Goal: Task Accomplishment & Management: Complete application form

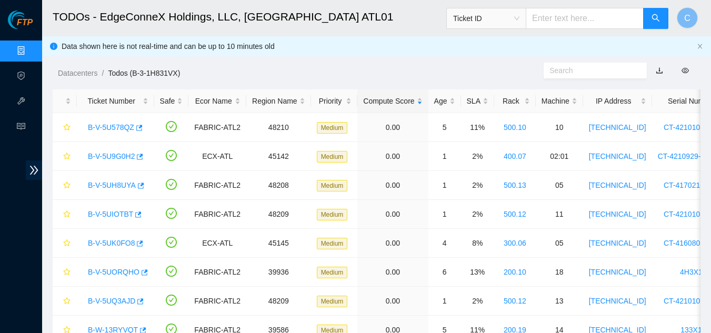
scroll to position [474, 0]
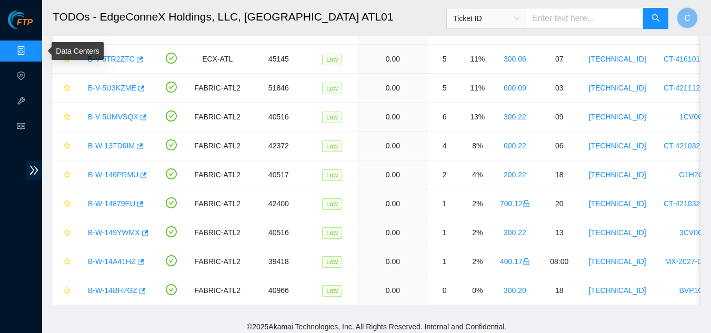
click at [31, 54] on link "Data Centers" at bounding box center [52, 51] width 43 height 8
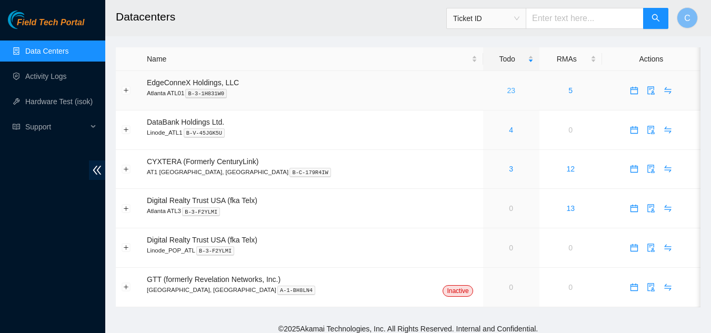
click at [507, 89] on link "23" at bounding box center [511, 90] width 8 height 8
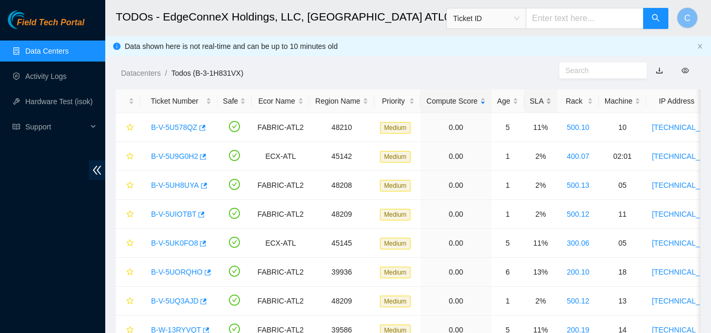
click at [541, 102] on div "SLA" at bounding box center [541, 101] width 22 height 12
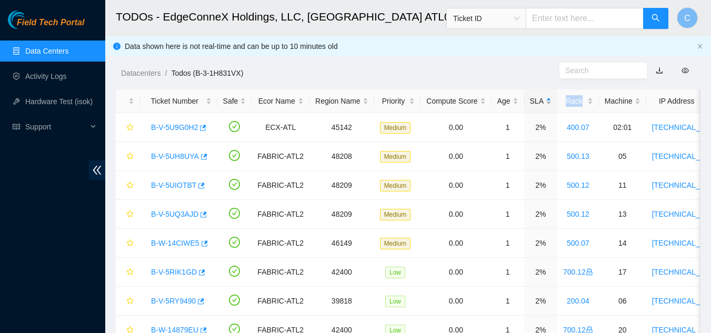
click at [541, 102] on div "SLA" at bounding box center [541, 101] width 22 height 12
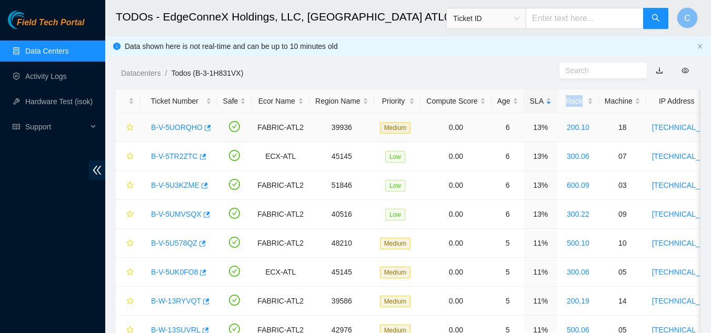
click at [174, 130] on link "B-V-5UORQHO" at bounding box center [177, 127] width 52 height 8
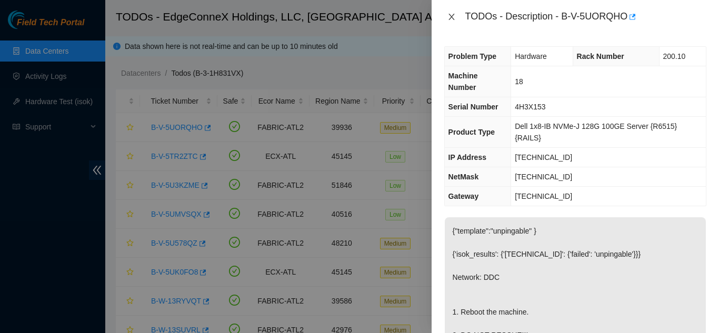
click at [452, 17] on icon "close" at bounding box center [451, 17] width 6 height 6
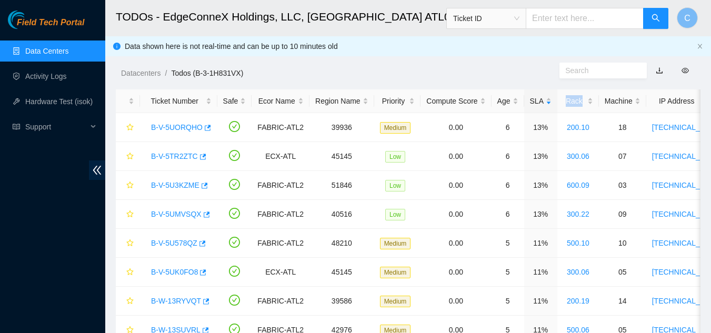
click at [31, 51] on link "Data Centers" at bounding box center [46, 51] width 43 height 8
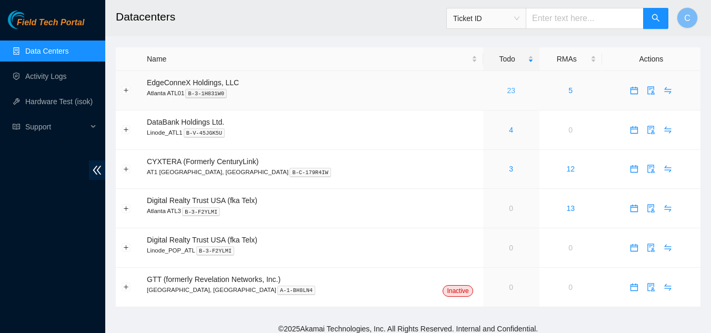
click at [507, 89] on link "23" at bounding box center [511, 90] width 8 height 8
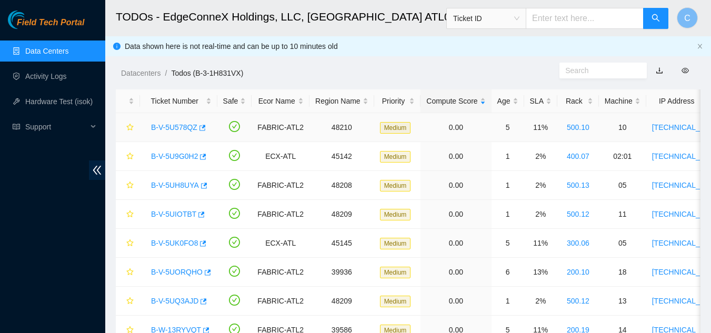
click at [172, 130] on link "B-V-5U578QZ" at bounding box center [174, 127] width 46 height 8
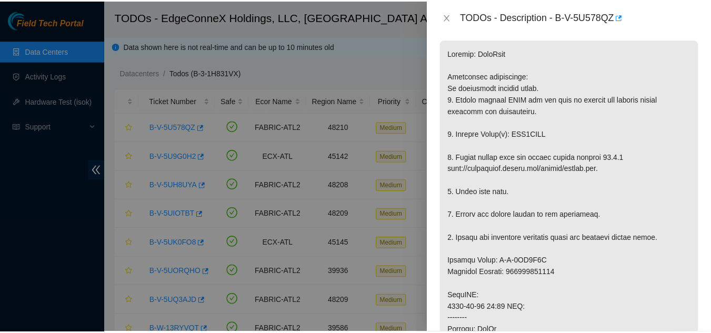
scroll to position [210, 0]
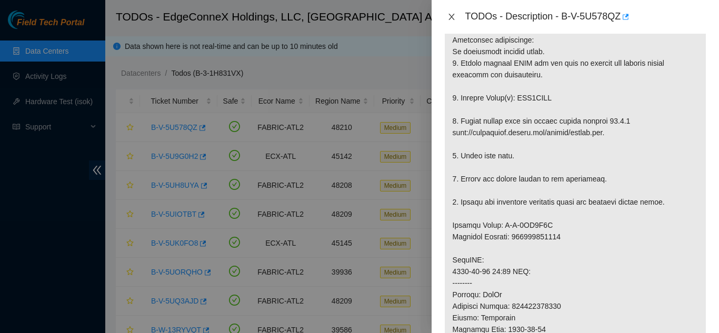
click at [451, 16] on icon "close" at bounding box center [451, 17] width 6 height 6
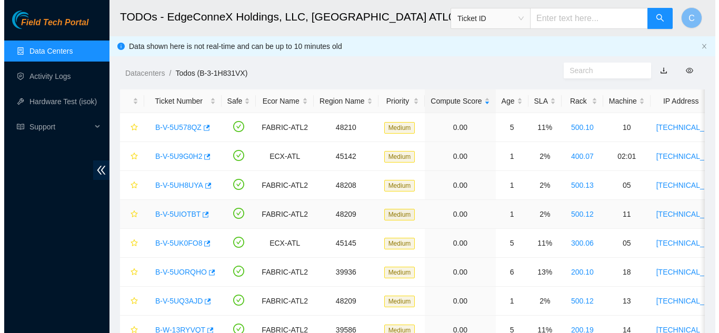
scroll to position [226, 0]
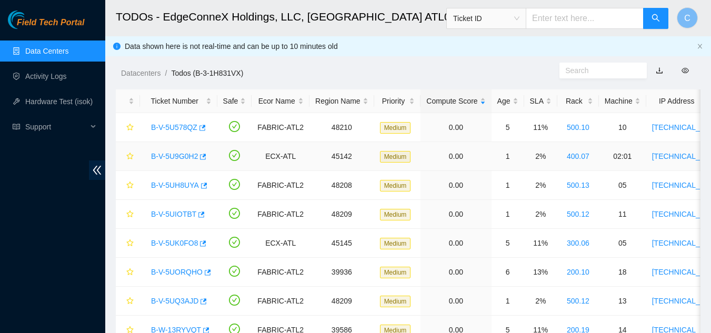
click at [180, 152] on link "B-V-5U9G0H2" at bounding box center [174, 156] width 47 height 8
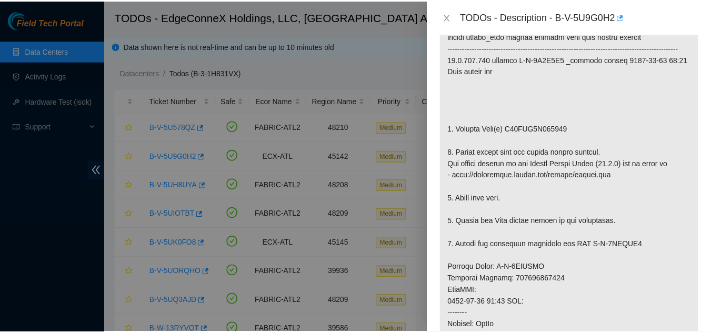
scroll to position [210, 0]
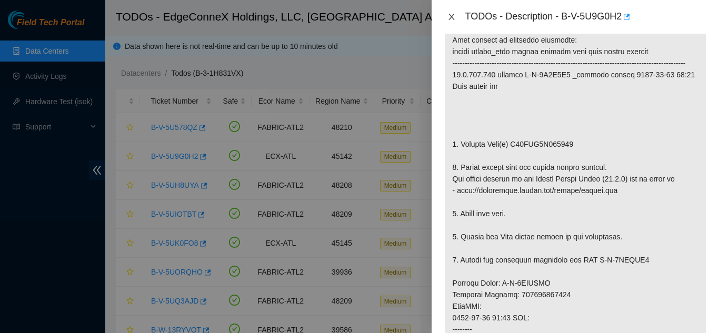
click at [452, 16] on icon "close" at bounding box center [451, 17] width 6 height 6
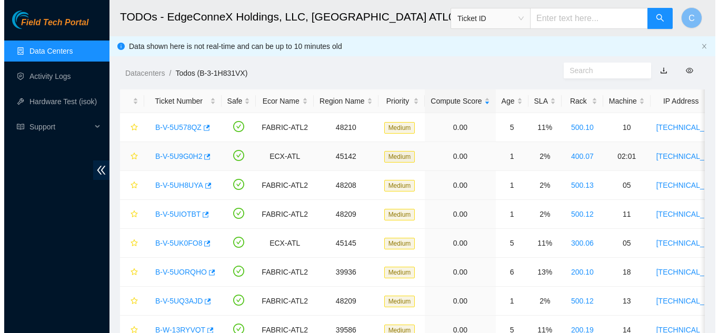
scroll to position [226, 0]
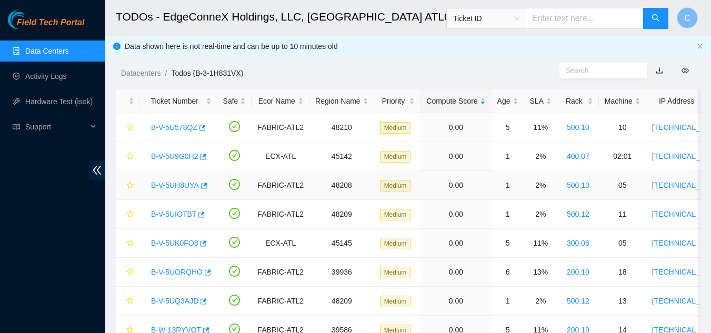
click at [183, 188] on link "B-V-5UH8UYA" at bounding box center [175, 185] width 48 height 8
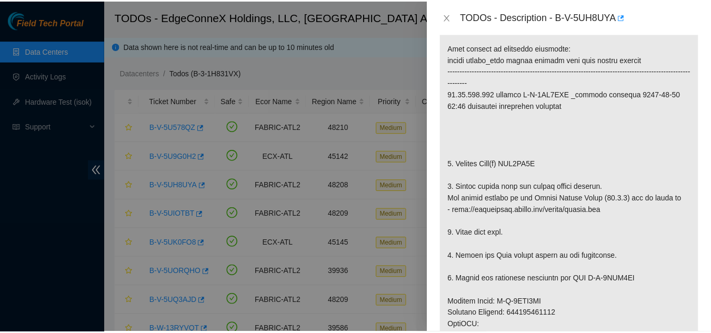
scroll to position [210, 0]
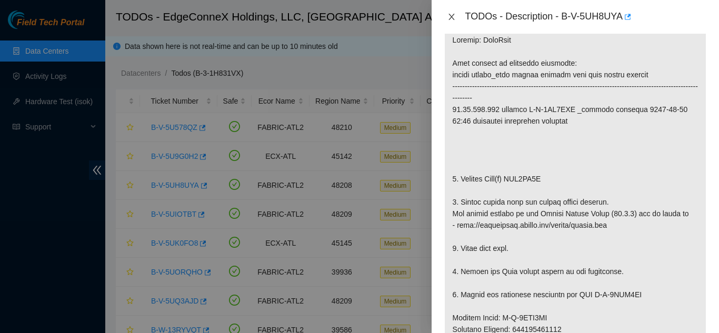
click at [454, 20] on icon "close" at bounding box center [451, 17] width 8 height 8
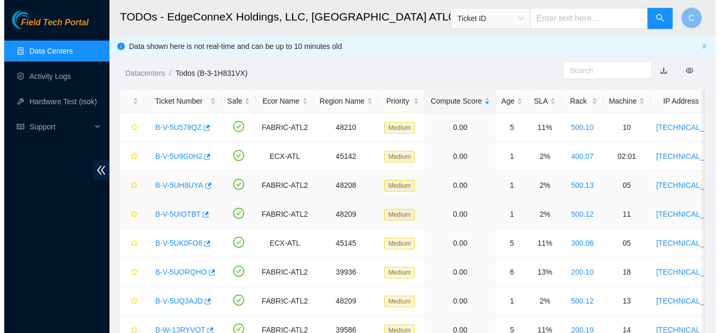
scroll to position [226, 0]
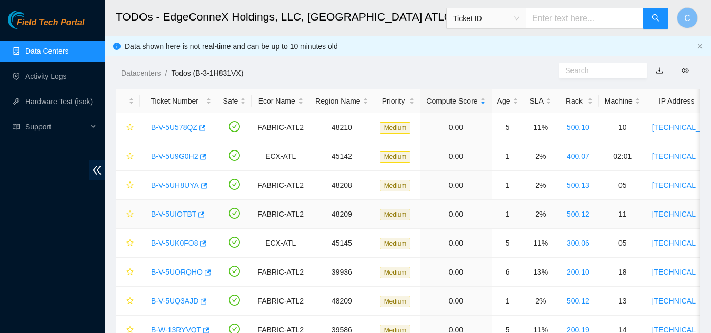
click at [175, 214] on link "B-V-5UIOTBT" at bounding box center [173, 214] width 45 height 8
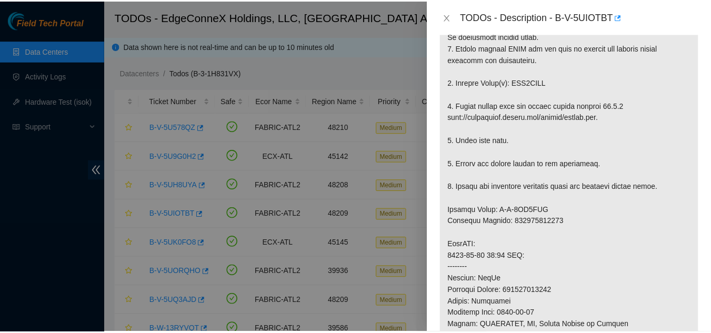
scroll to position [210, 0]
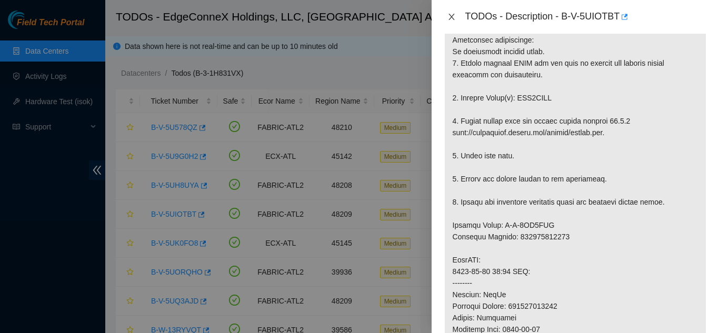
click at [451, 17] on icon "close" at bounding box center [451, 17] width 6 height 6
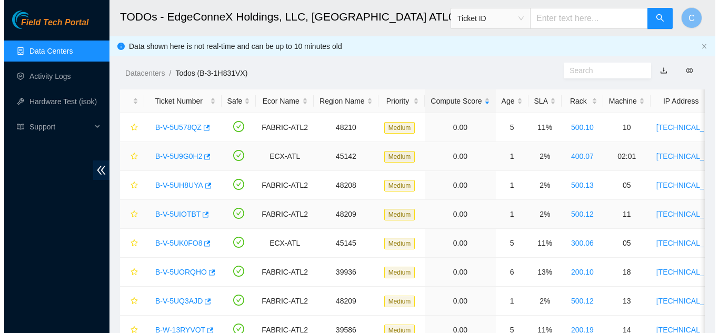
scroll to position [226, 0]
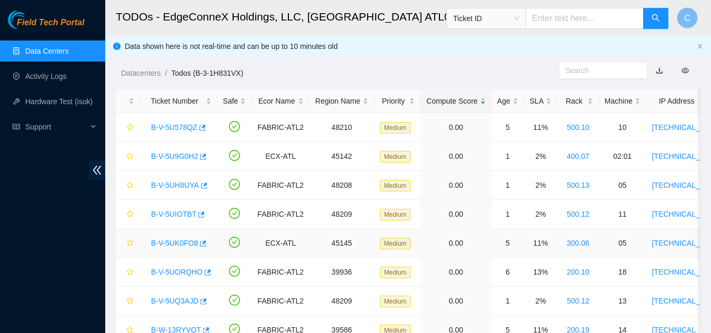
click at [185, 243] on link "B-V-5UK0FO8" at bounding box center [174, 243] width 47 height 8
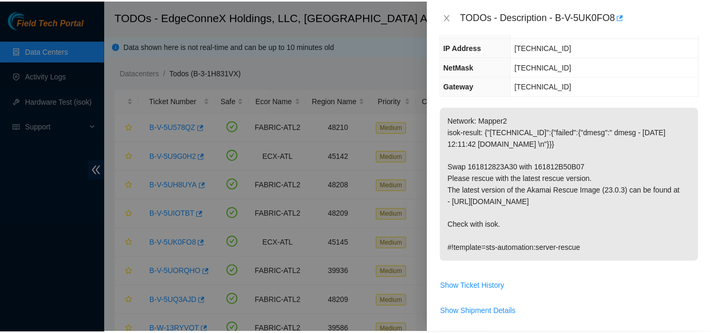
scroll to position [86, 0]
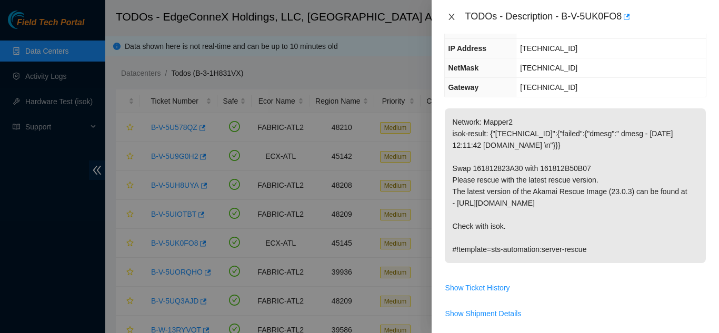
click at [444, 16] on button "Close" at bounding box center [451, 17] width 15 height 10
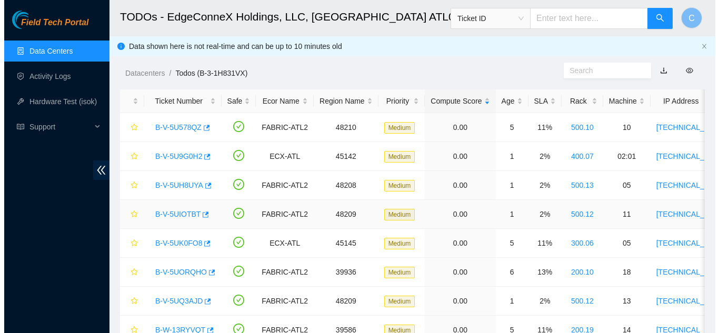
scroll to position [120, 0]
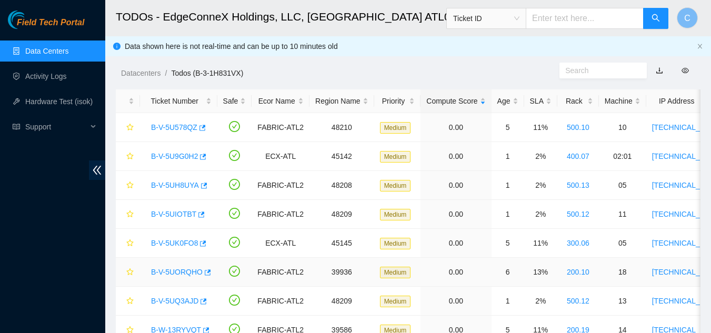
click at [182, 275] on link "B-V-5UORQHO" at bounding box center [177, 272] width 52 height 8
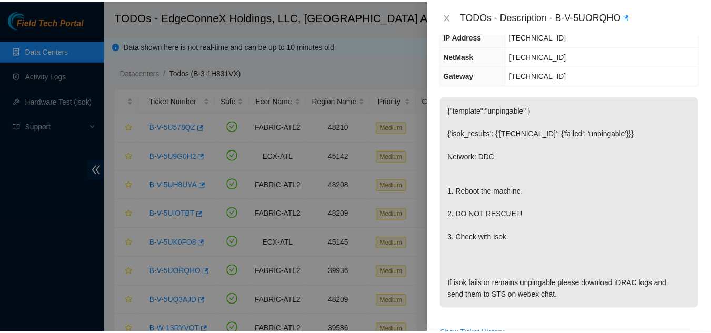
scroll to position [97, 0]
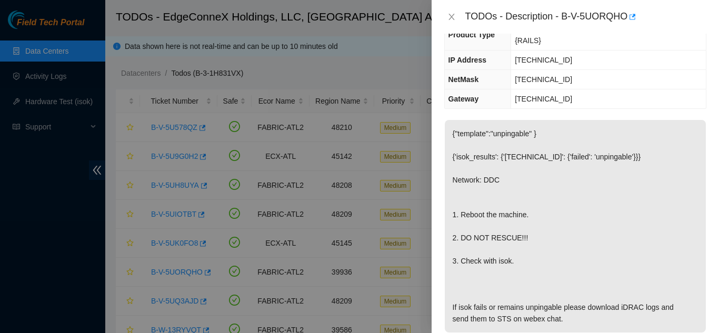
click at [440, 9] on div "TODOs - Description - B-V-5UORQHO" at bounding box center [574, 17] width 287 height 34
click at [448, 16] on icon "close" at bounding box center [451, 17] width 8 height 8
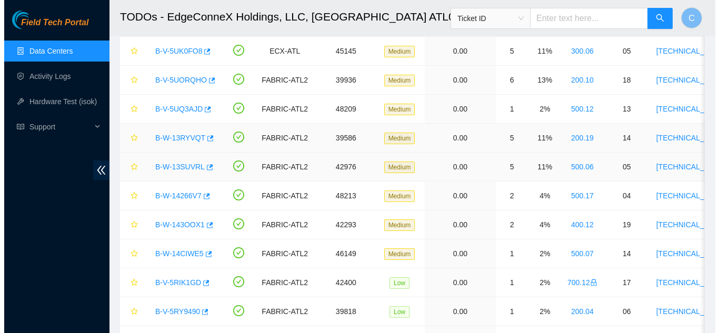
scroll to position [210, 0]
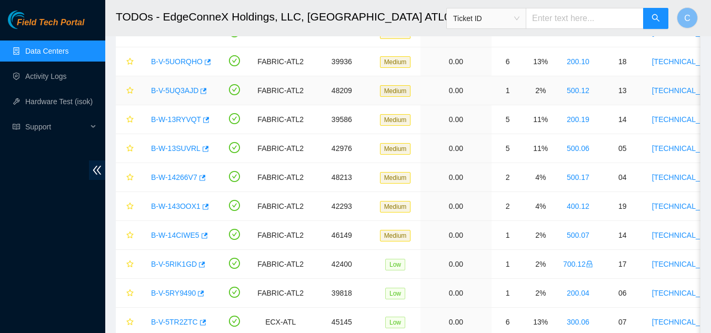
click at [174, 89] on link "B-V-5UQ3AJD" at bounding box center [174, 90] width 47 height 8
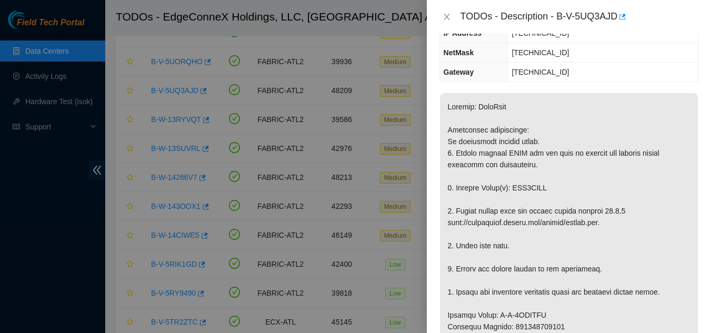
scroll to position [86, 0]
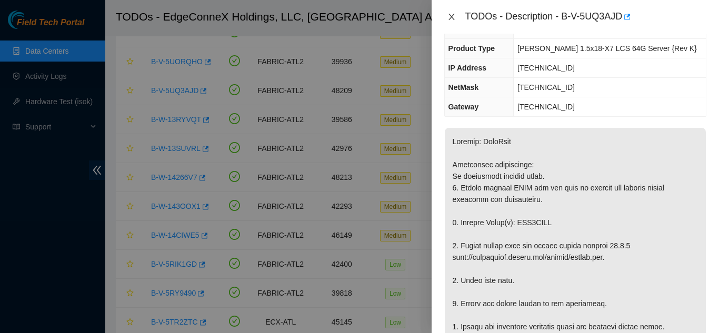
click at [454, 13] on icon "close" at bounding box center [451, 17] width 8 height 8
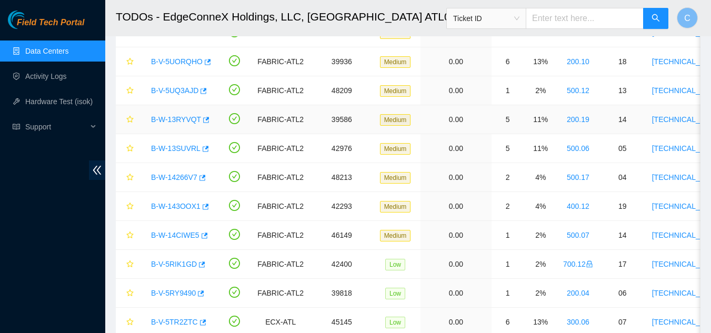
click at [176, 118] on link "B-W-13RYVQT" at bounding box center [176, 119] width 50 height 8
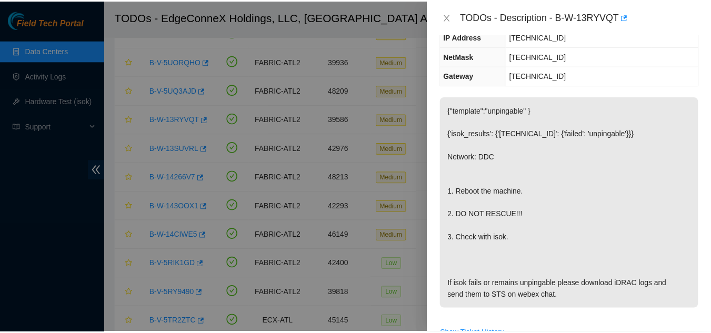
scroll to position [97, 0]
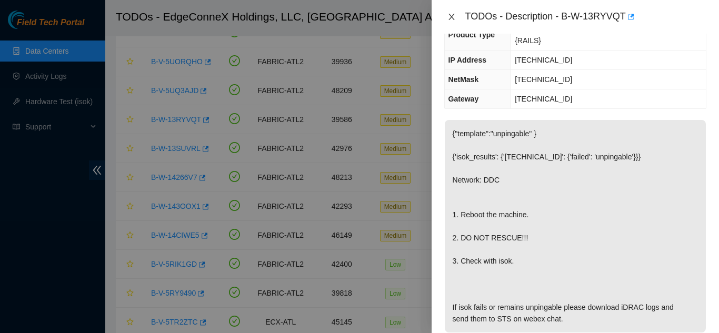
click at [450, 17] on icon "close" at bounding box center [451, 17] width 8 height 8
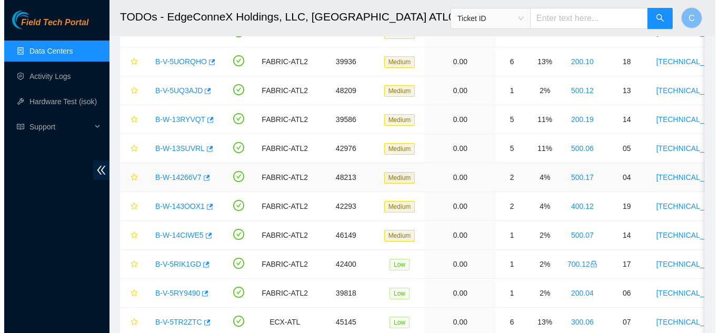
scroll to position [120, 0]
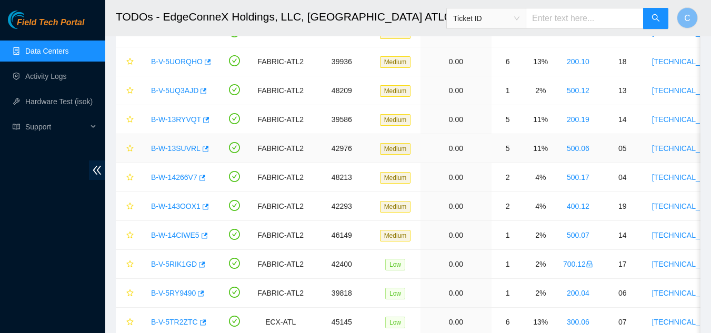
click at [175, 147] on link "B-W-13SUVRL" at bounding box center [175, 148] width 49 height 8
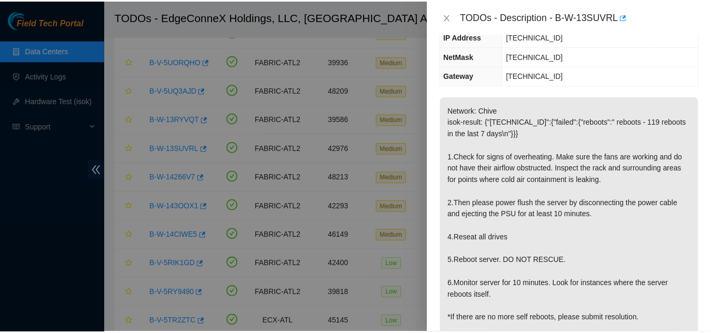
scroll to position [86, 0]
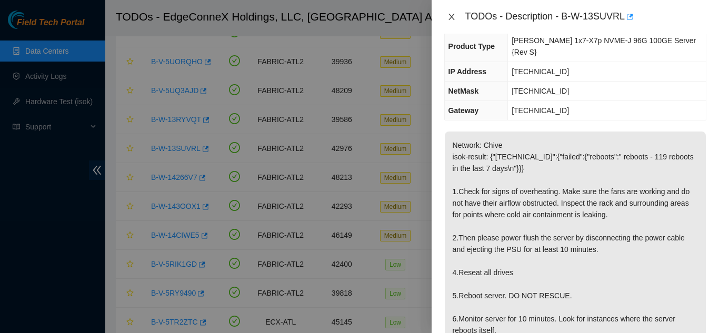
click at [450, 15] on icon "close" at bounding box center [451, 17] width 6 height 6
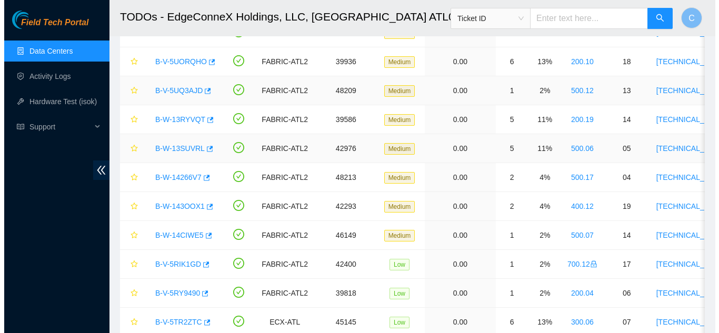
scroll to position [120, 0]
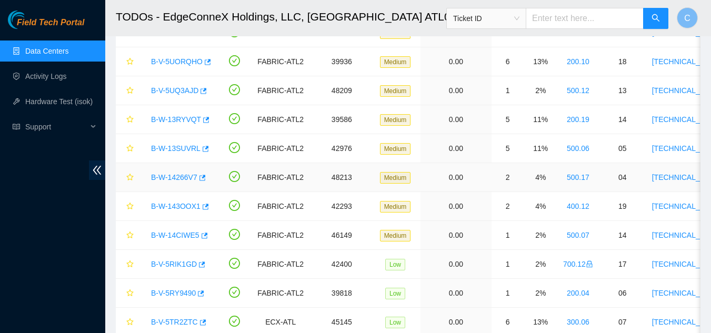
click at [175, 173] on link "B-W-14266V7" at bounding box center [174, 177] width 46 height 8
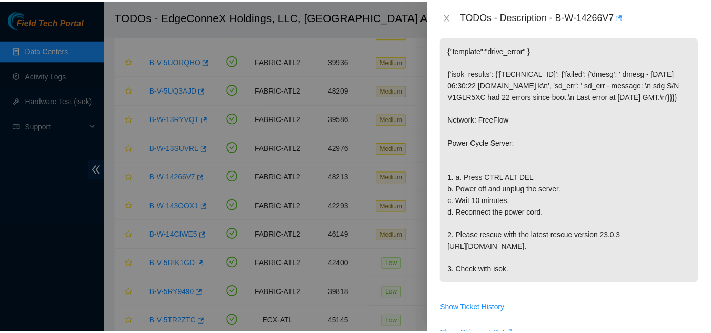
scroll to position [191, 0]
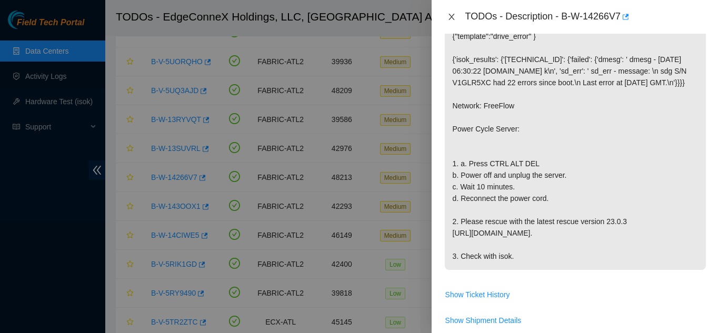
click at [455, 19] on icon "close" at bounding box center [451, 17] width 8 height 8
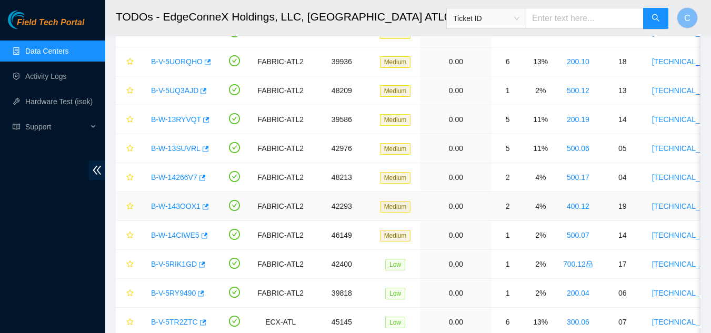
click at [180, 210] on link "B-W-143OOX1" at bounding box center [175, 206] width 49 height 8
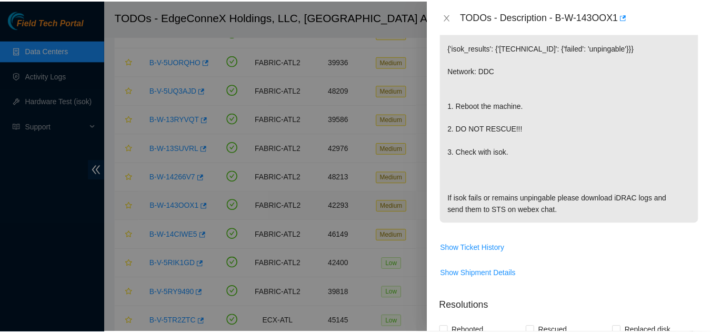
scroll to position [195, 0]
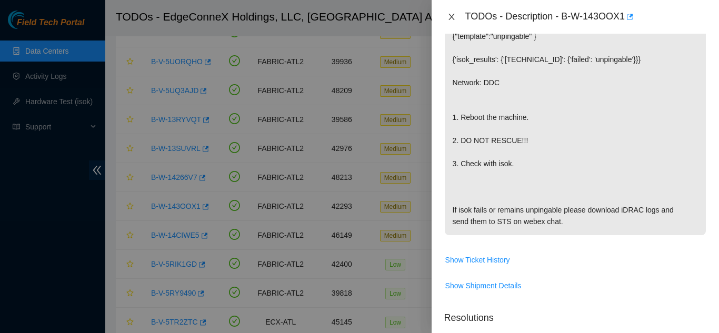
click at [451, 18] on icon "close" at bounding box center [451, 17] width 8 height 8
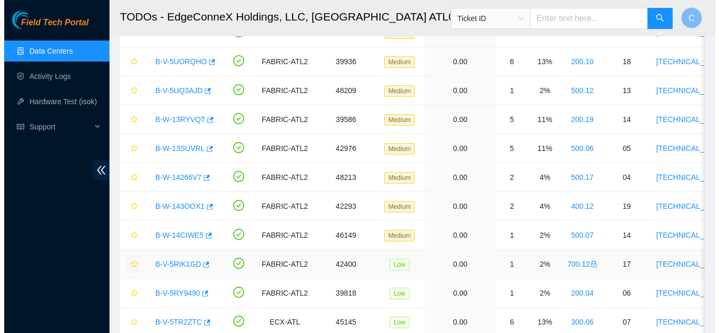
scroll to position [206, 0]
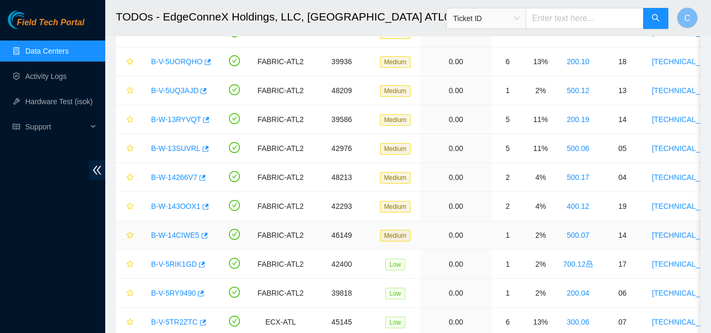
click at [172, 228] on div "B-W-14CIWE5" at bounding box center [179, 235] width 66 height 17
click at [187, 236] on link "B-W-14CIWE5" at bounding box center [175, 235] width 48 height 8
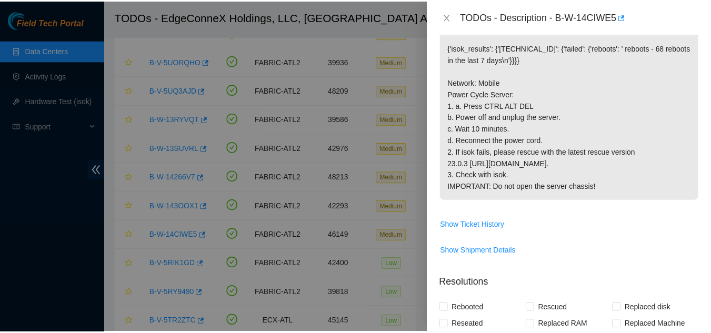
scroll to position [195, 0]
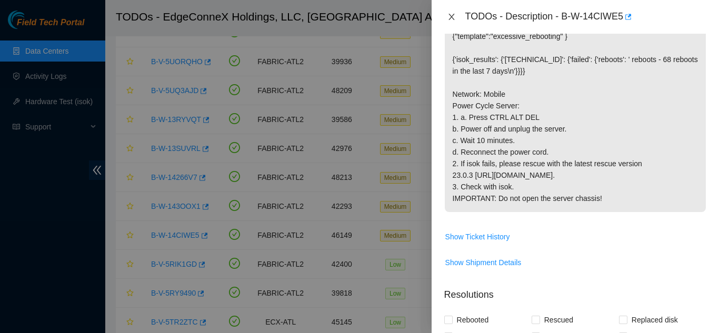
click at [451, 13] on icon "close" at bounding box center [451, 17] width 8 height 8
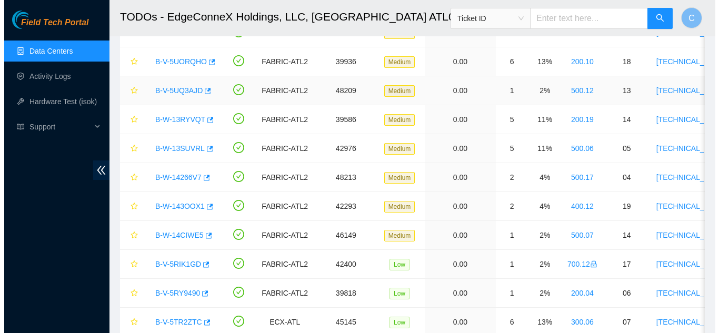
scroll to position [206, 0]
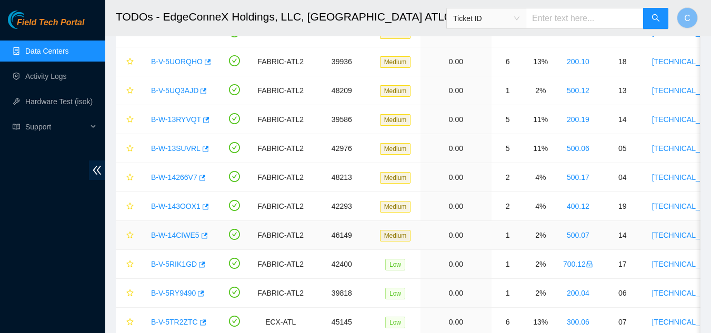
click at [179, 233] on link "B-W-14CIWE5" at bounding box center [175, 235] width 48 height 8
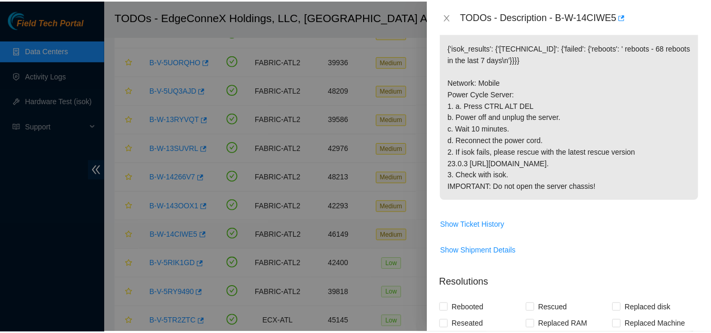
scroll to position [195, 0]
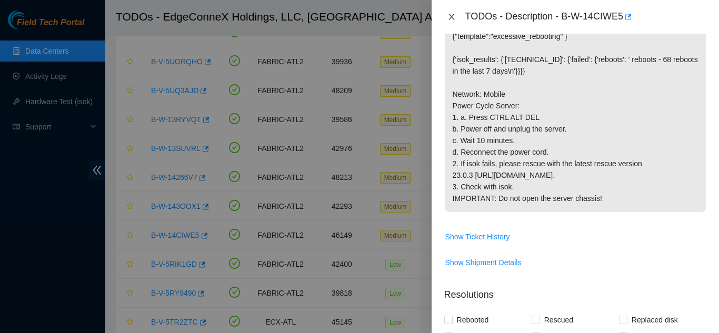
click at [451, 16] on icon "close" at bounding box center [451, 17] width 8 height 8
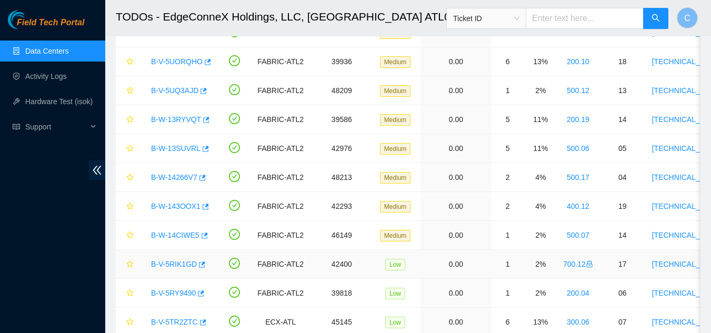
click at [166, 265] on link "B-V-5RIK1GD" at bounding box center [174, 264] width 46 height 8
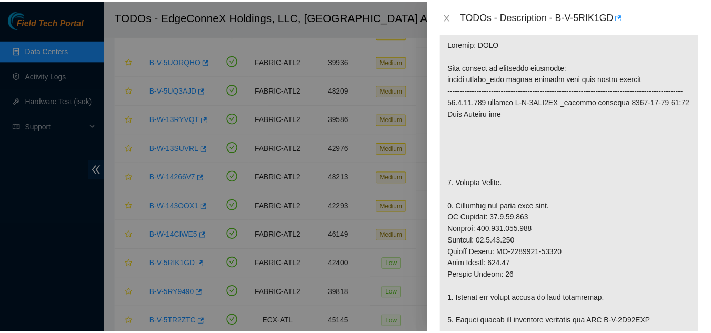
scroll to position [214, 0]
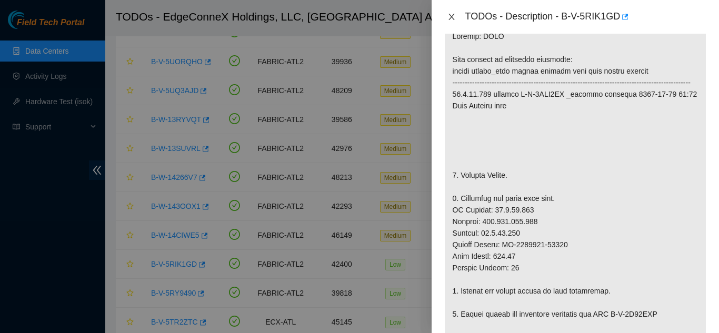
click at [451, 17] on icon "close" at bounding box center [451, 17] width 6 height 6
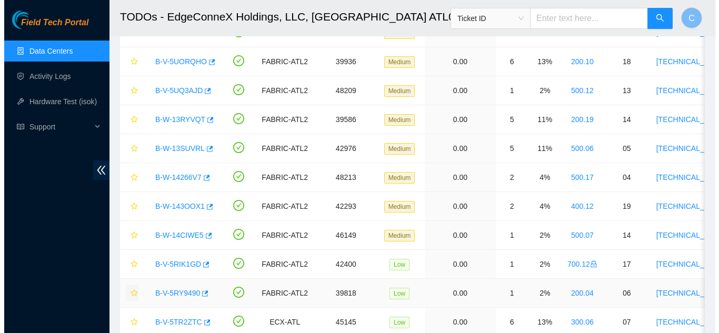
scroll to position [206, 0]
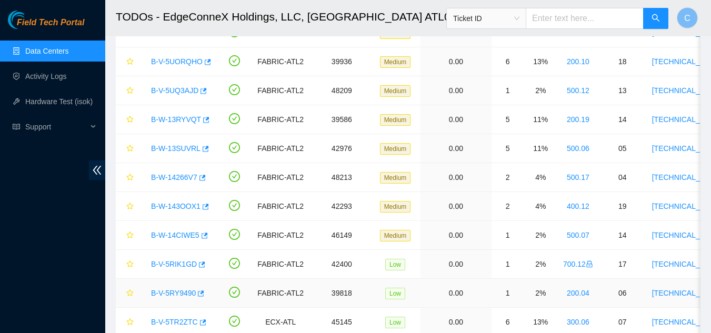
click at [164, 291] on link "B-V-5RY9490" at bounding box center [173, 293] width 45 height 8
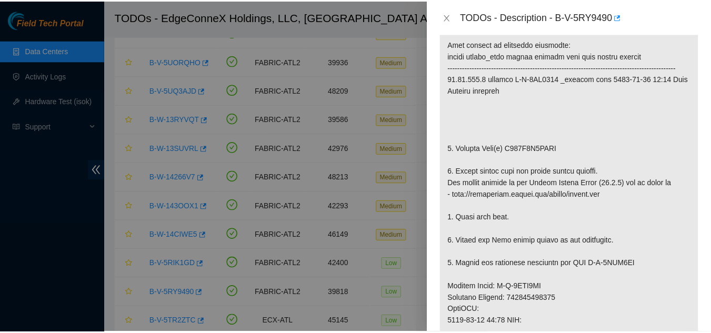
scroll to position [191, 0]
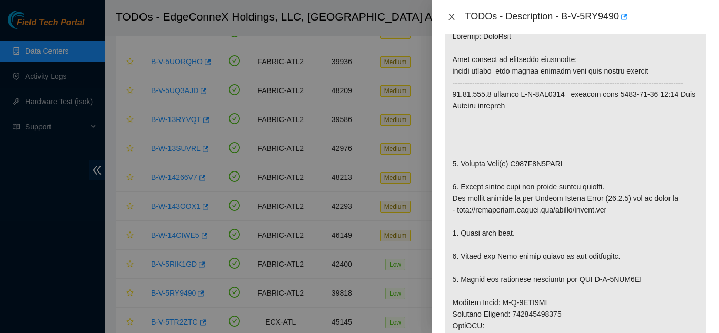
click at [450, 18] on icon "close" at bounding box center [451, 17] width 6 height 6
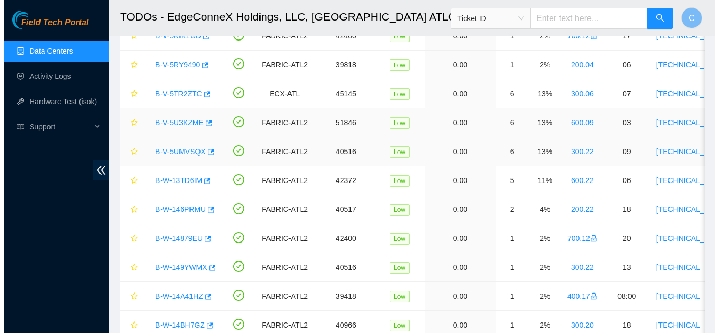
scroll to position [421, 0]
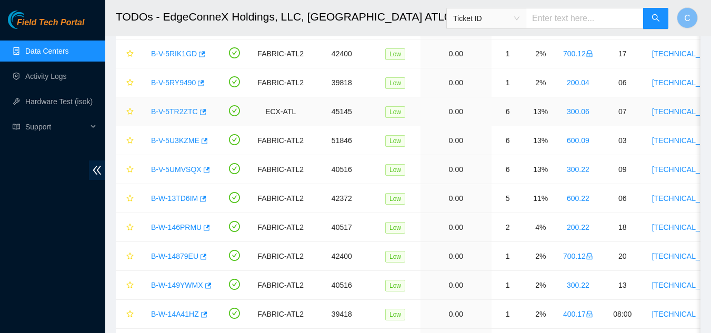
click at [177, 110] on link "B-V-5TR2ZTC" at bounding box center [174, 111] width 47 height 8
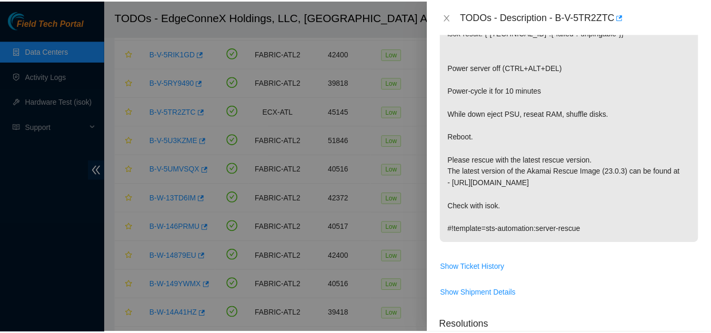
scroll to position [191, 0]
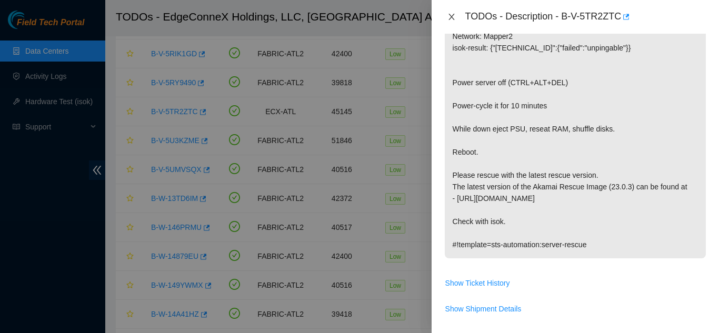
click at [451, 17] on icon "close" at bounding box center [451, 17] width 6 height 6
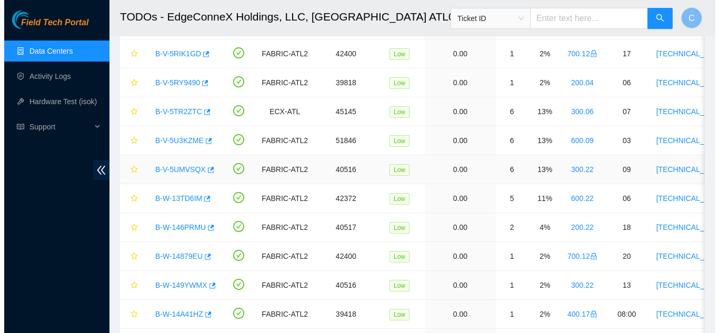
scroll to position [206, 0]
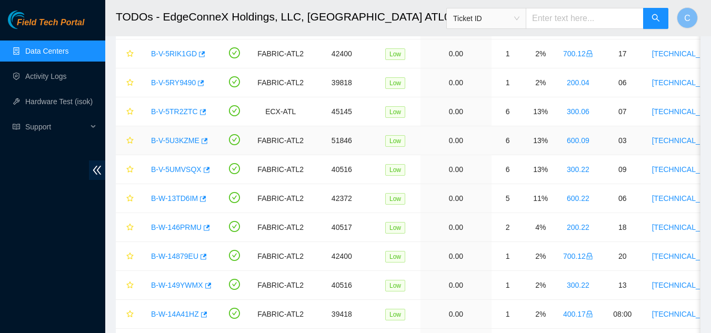
click at [177, 140] on link "B-V-5U3KZME" at bounding box center [175, 140] width 48 height 8
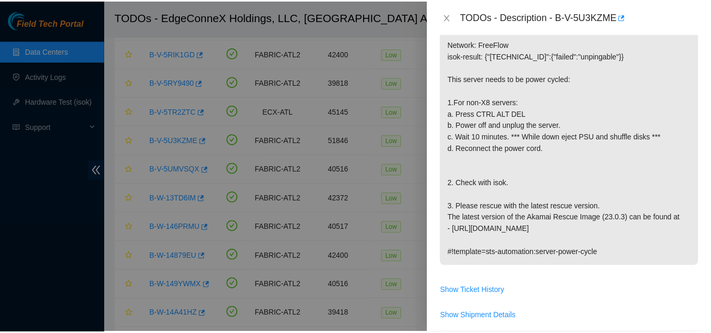
scroll to position [214, 0]
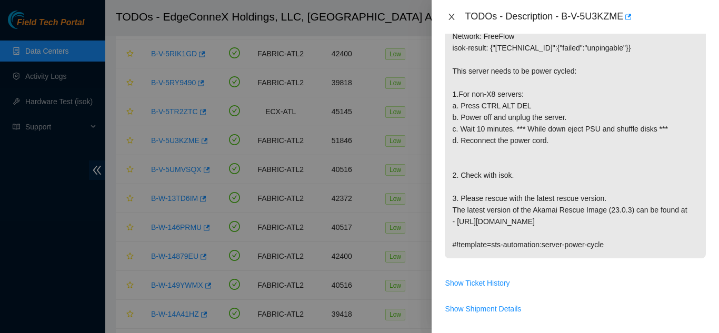
click at [452, 17] on icon "close" at bounding box center [451, 17] width 8 height 8
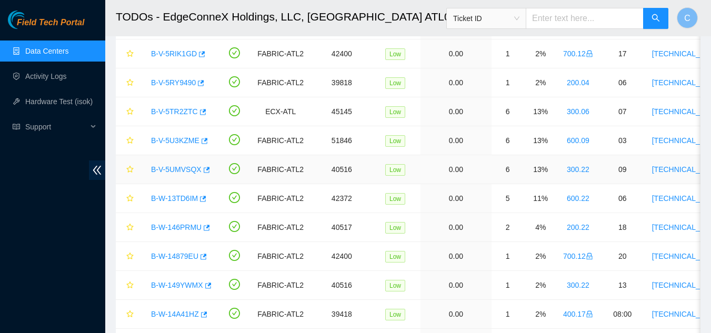
click at [182, 169] on link "B-V-5UMVSQX" at bounding box center [176, 169] width 51 height 8
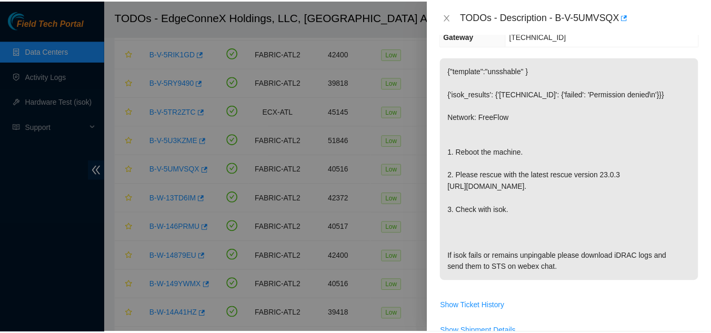
scroll to position [162, 0]
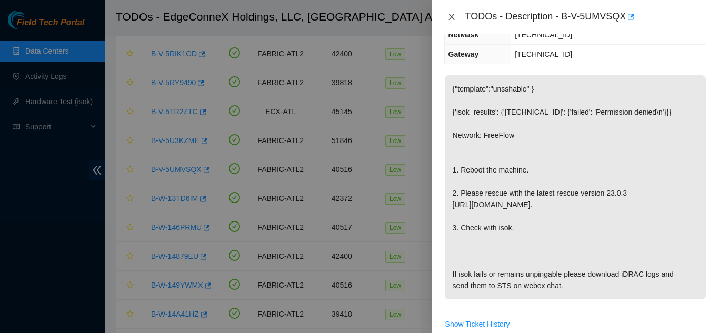
click at [446, 15] on button "Close" at bounding box center [451, 17] width 15 height 10
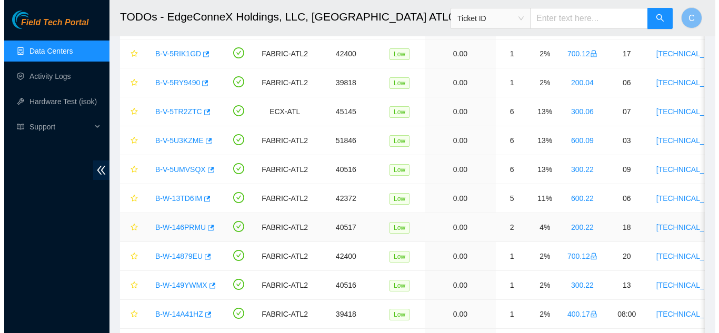
scroll to position [173, 0]
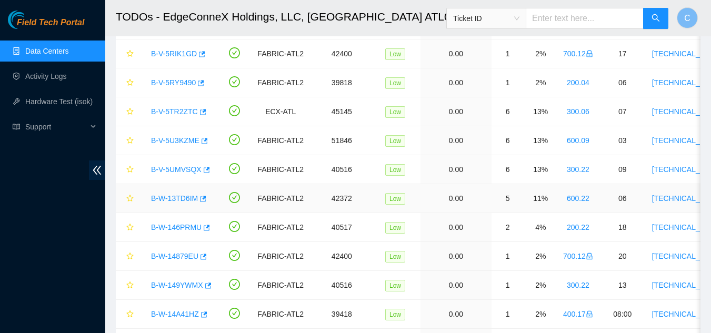
click at [171, 197] on link "B-W-13TD6IM" at bounding box center [174, 198] width 47 height 8
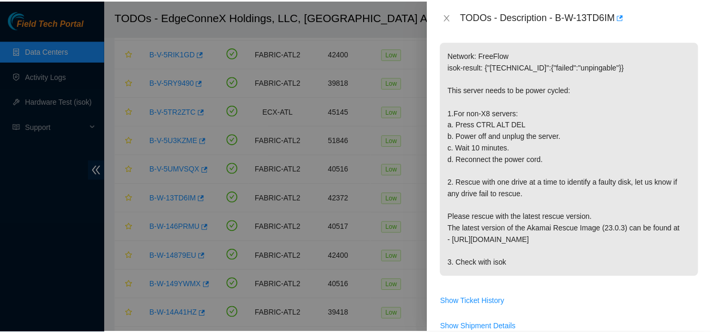
scroll to position [214, 0]
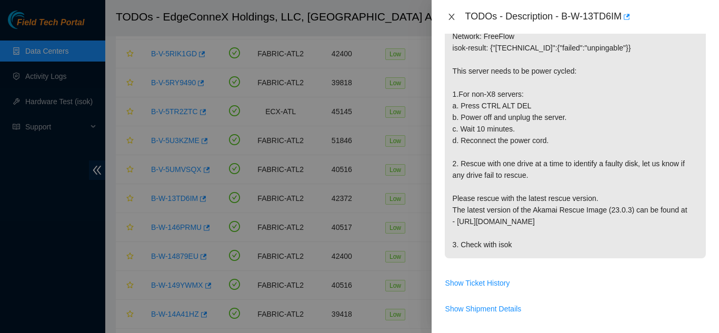
click at [451, 16] on icon "close" at bounding box center [451, 17] width 6 height 6
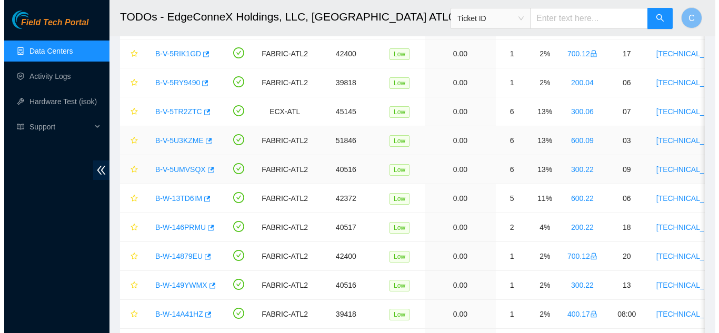
scroll to position [206, 0]
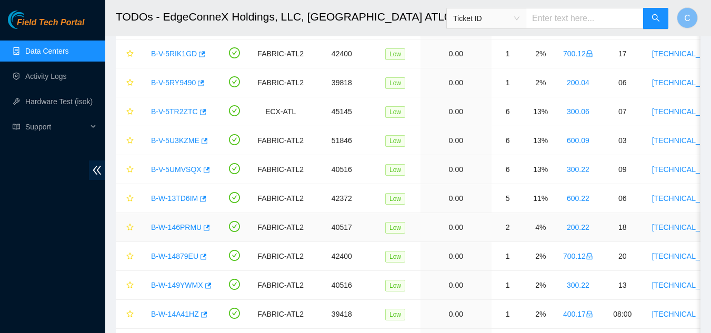
click at [181, 225] on link "B-W-146PRMU" at bounding box center [176, 227] width 51 height 8
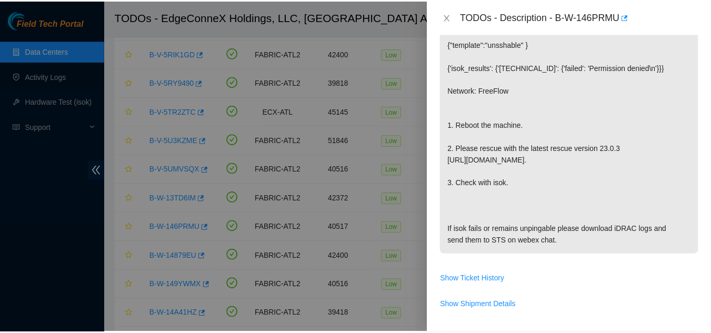
scroll to position [214, 0]
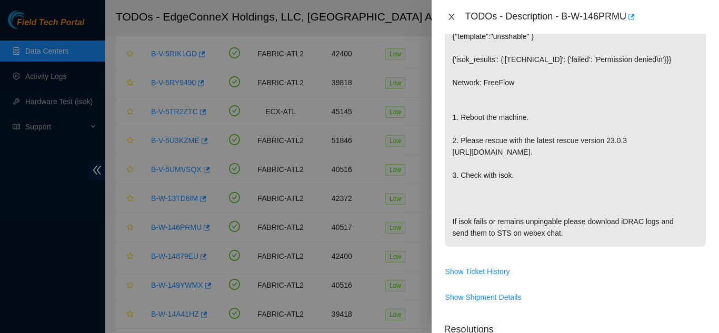
click at [446, 14] on button "Close" at bounding box center [451, 17] width 15 height 10
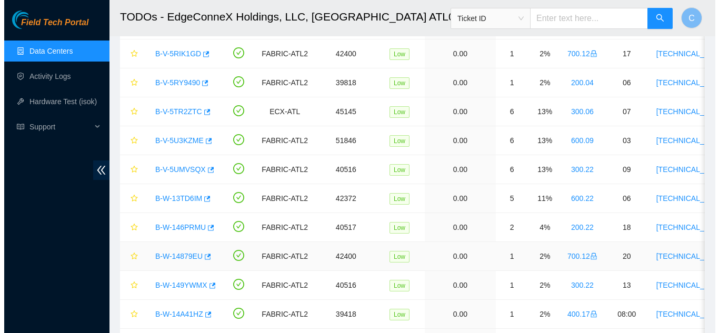
scroll to position [206, 0]
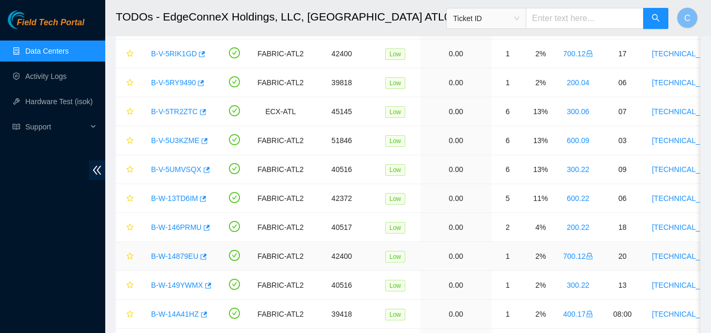
click at [178, 253] on link "B-W-14879EU" at bounding box center [174, 256] width 47 height 8
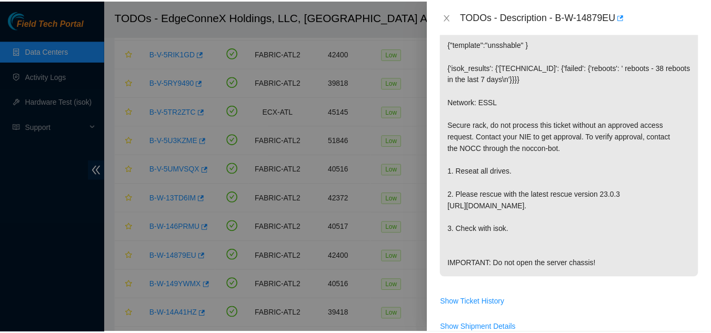
scroll to position [214, 0]
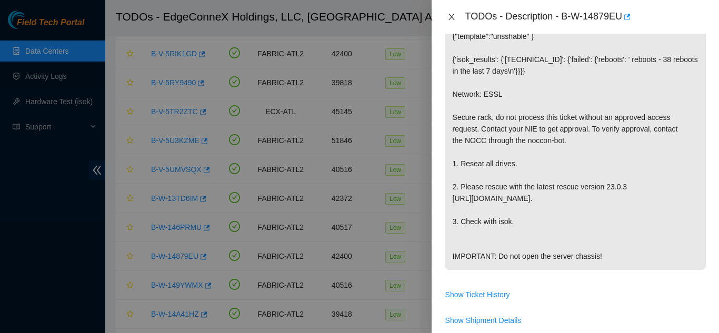
click at [451, 15] on icon "close" at bounding box center [451, 17] width 8 height 8
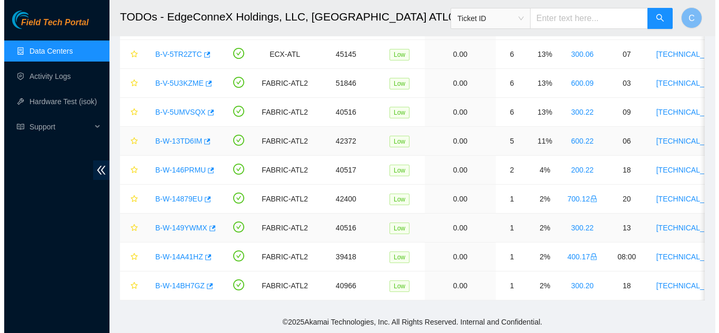
scroll to position [486, 0]
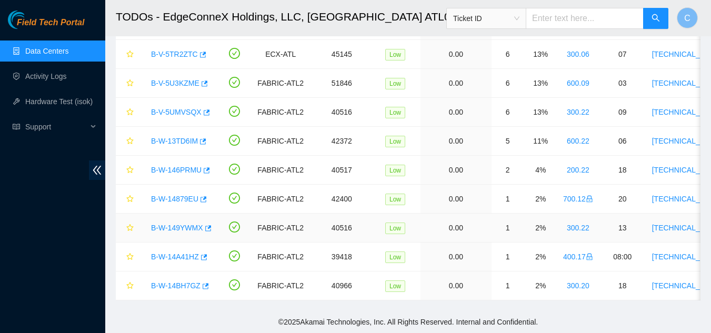
drag, startPoint x: 179, startPoint y: 219, endPoint x: 371, endPoint y: 194, distance: 193.7
click at [179, 224] on link "B-W-149YWMX" at bounding box center [177, 228] width 52 height 8
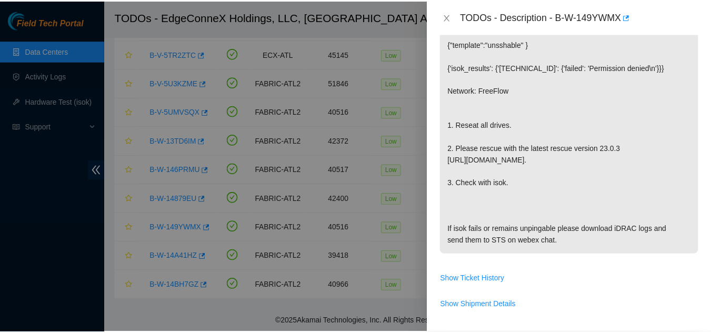
scroll to position [214, 0]
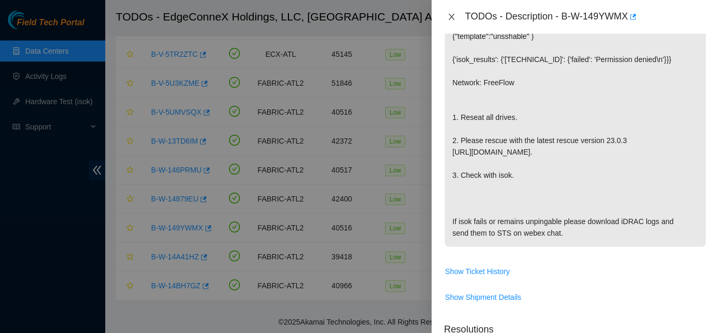
click at [453, 16] on icon "close" at bounding box center [451, 17] width 8 height 8
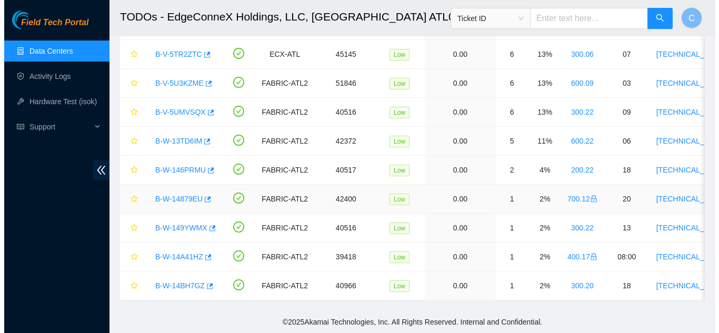
scroll to position [206, 0]
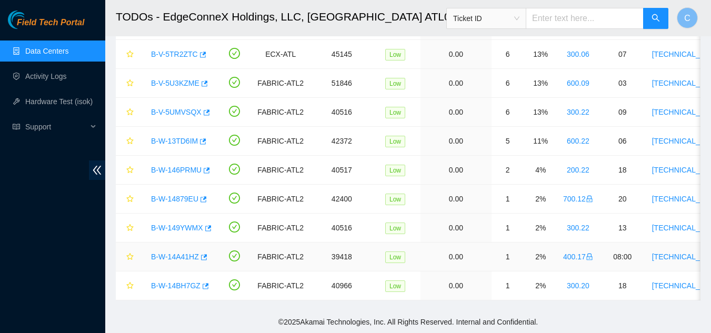
click at [175, 253] on link "B-W-14A41HZ" at bounding box center [175, 257] width 48 height 8
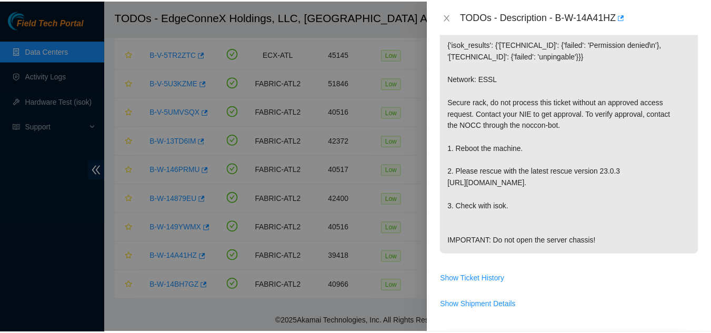
scroll to position [191, 0]
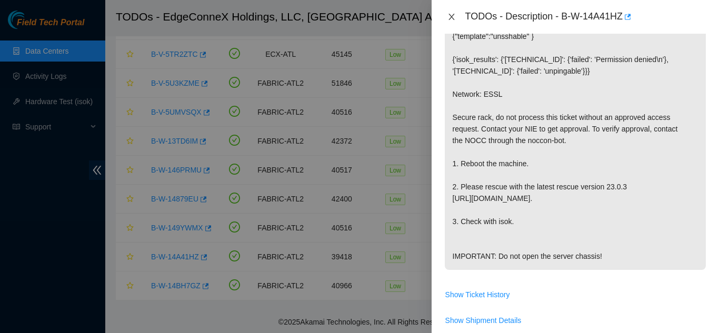
click at [454, 17] on icon "close" at bounding box center [451, 17] width 8 height 8
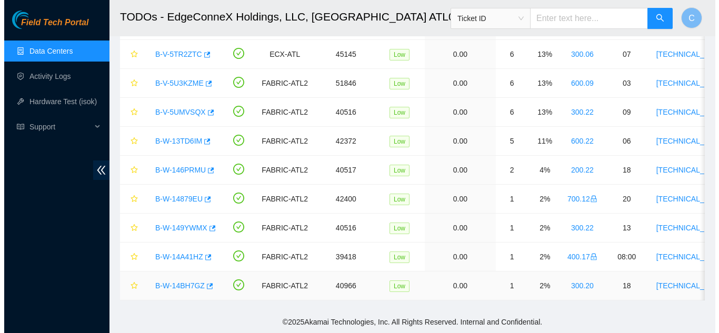
scroll to position [206, 0]
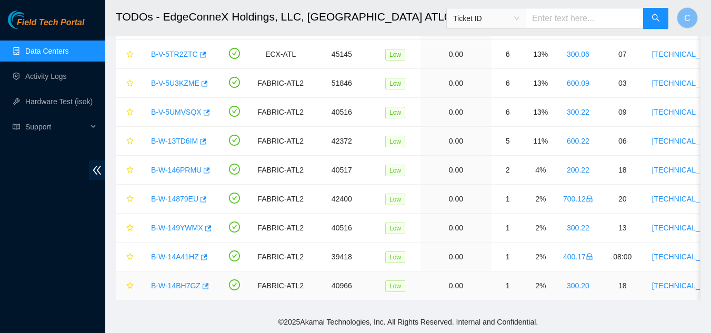
click at [180, 277] on div "B-W-14BH7GZ" at bounding box center [179, 285] width 66 height 17
click at [180, 281] on link "B-W-14BH7GZ" at bounding box center [175, 285] width 49 height 8
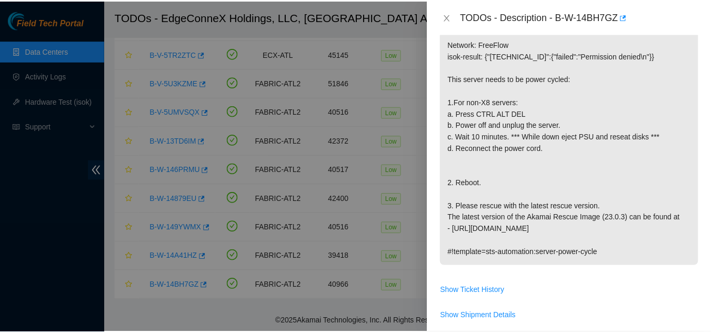
scroll to position [214, 0]
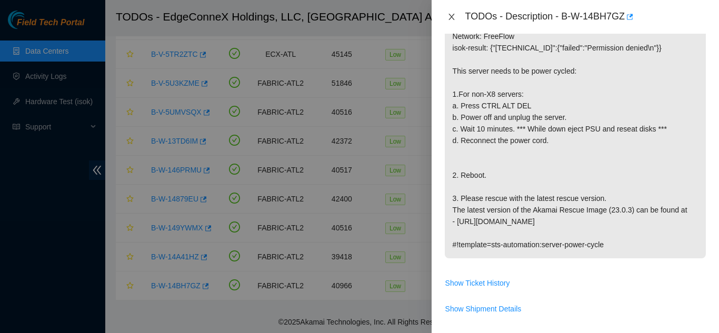
click at [449, 15] on icon "close" at bounding box center [451, 17] width 8 height 8
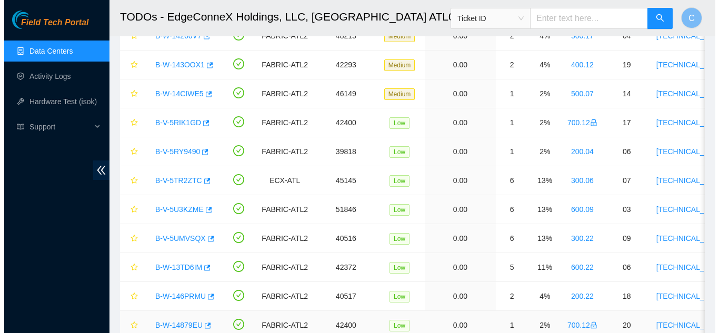
scroll to position [328, 0]
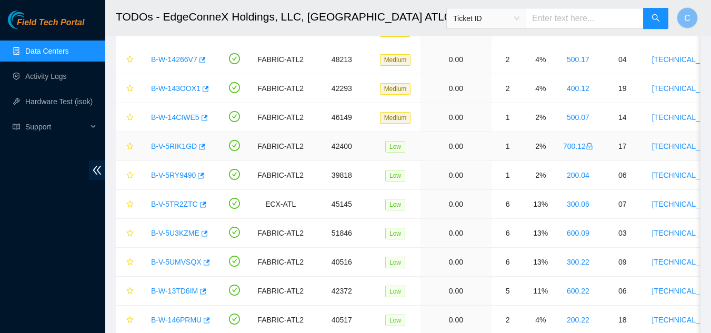
click at [179, 143] on link "B-V-5RIK1GD" at bounding box center [174, 146] width 46 height 8
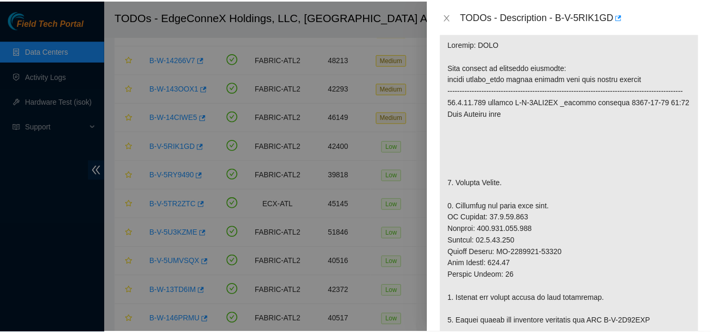
scroll to position [214, 0]
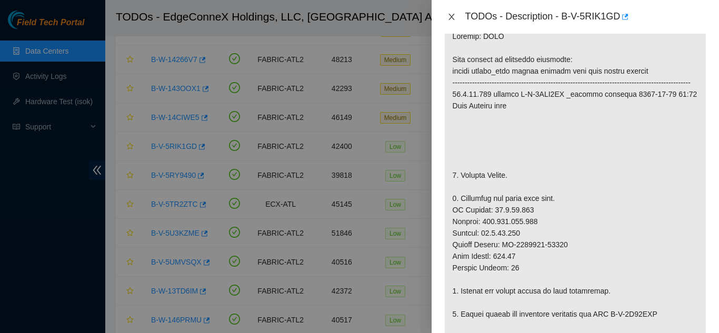
click at [450, 18] on icon "close" at bounding box center [451, 17] width 6 height 6
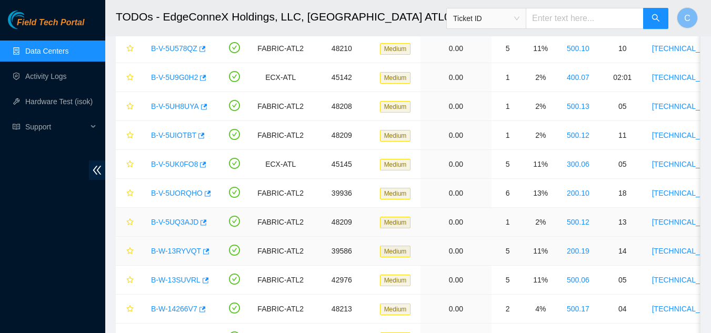
scroll to position [0, 0]
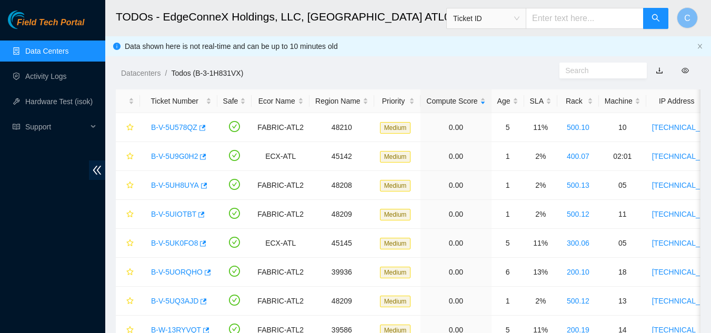
click at [43, 52] on link "Data Centers" at bounding box center [46, 51] width 43 height 8
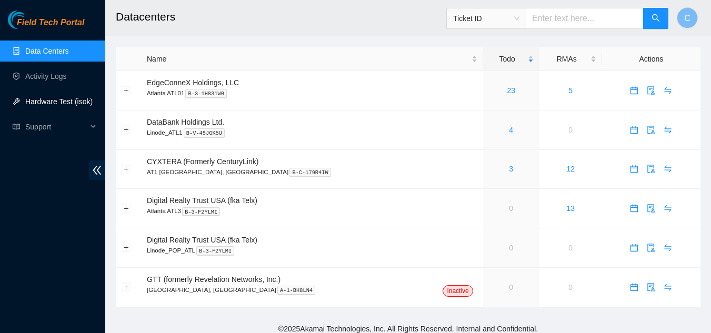
click at [54, 100] on link "Hardware Test (isok)" at bounding box center [58, 101] width 67 height 8
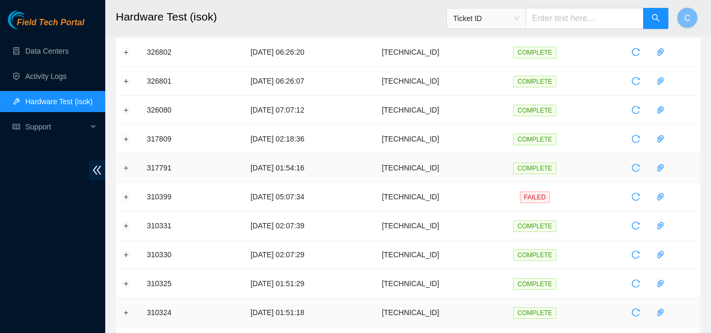
scroll to position [158, 0]
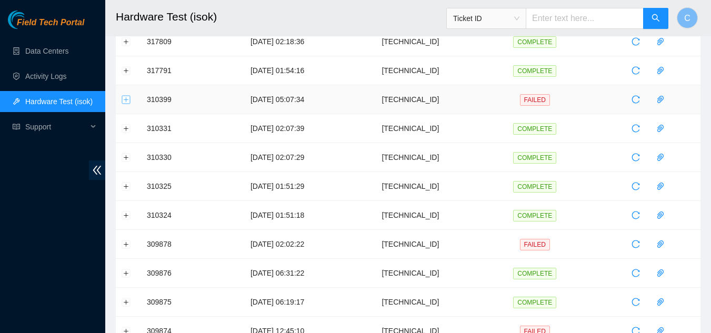
click at [127, 101] on button "Expand row" at bounding box center [126, 99] width 8 height 8
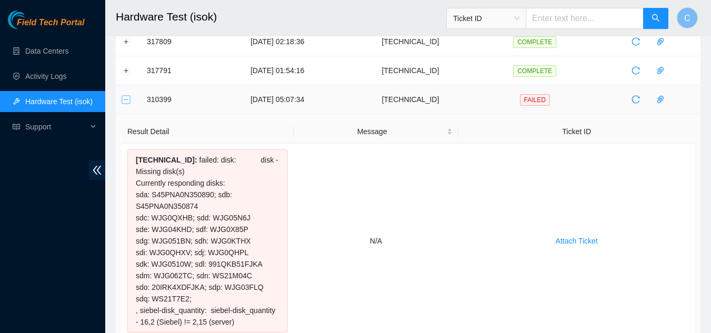
click at [125, 101] on button "Collapse row" at bounding box center [126, 99] width 8 height 8
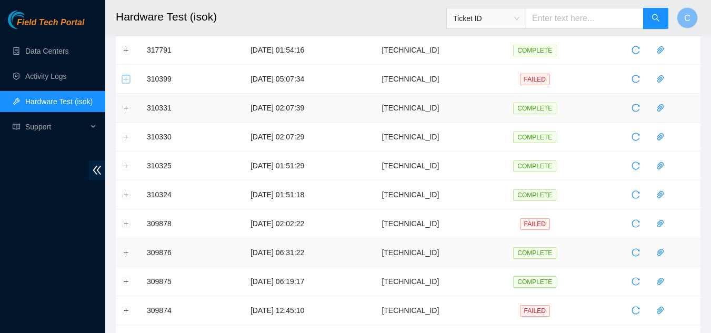
scroll to position [210, 0]
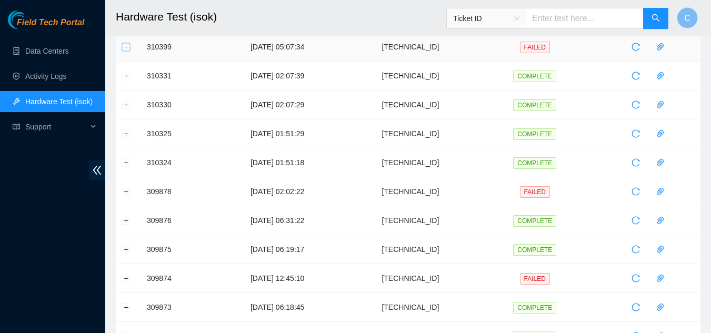
click at [123, 47] on button "Expand row" at bounding box center [126, 47] width 8 height 8
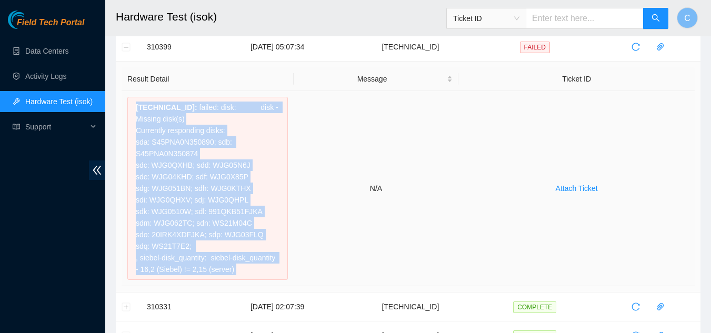
drag, startPoint x: 131, startPoint y: 106, endPoint x: 300, endPoint y: 274, distance: 238.1
click at [300, 274] on tr "23.52.90.166 : failed: disk: disk - Missing disk(s) Currently responding disks:…" at bounding box center [408, 188] width 573 height 195
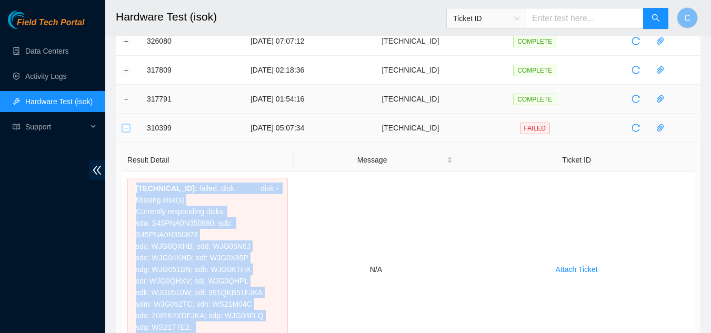
scroll to position [158, 0]
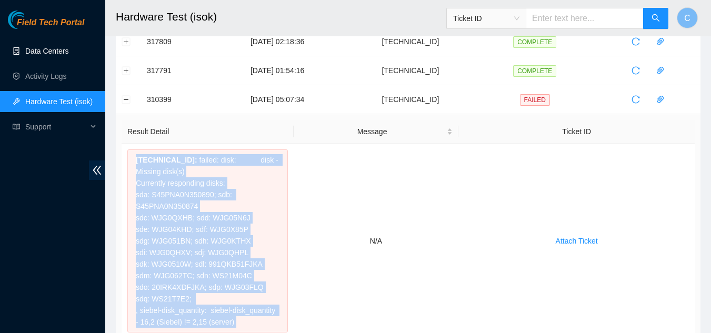
click at [52, 52] on link "Data Centers" at bounding box center [46, 51] width 43 height 8
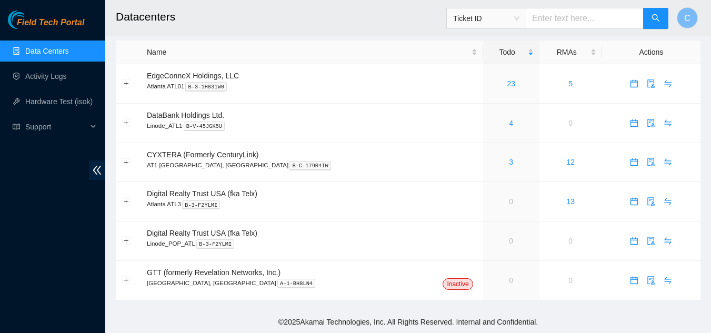
scroll to position [7, 0]
click at [507, 81] on link "23" at bounding box center [511, 83] width 8 height 8
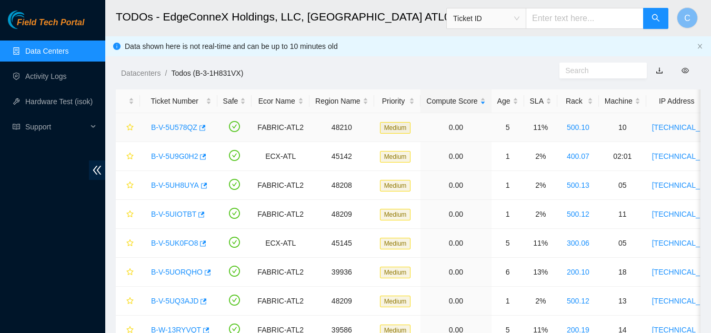
click at [185, 128] on link "B-V-5U578QZ" at bounding box center [174, 127] width 46 height 8
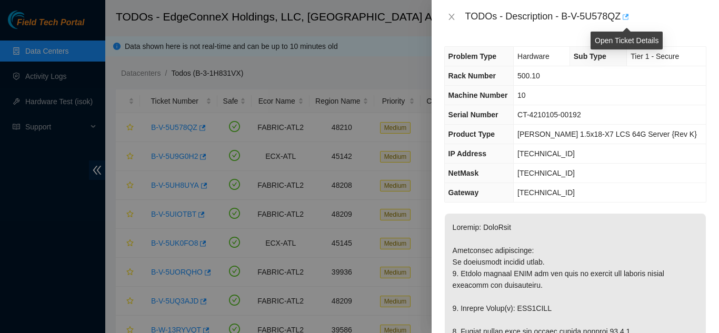
click at [629, 17] on button "button" at bounding box center [624, 16] width 8 height 17
click at [452, 21] on button "Close" at bounding box center [451, 17] width 15 height 10
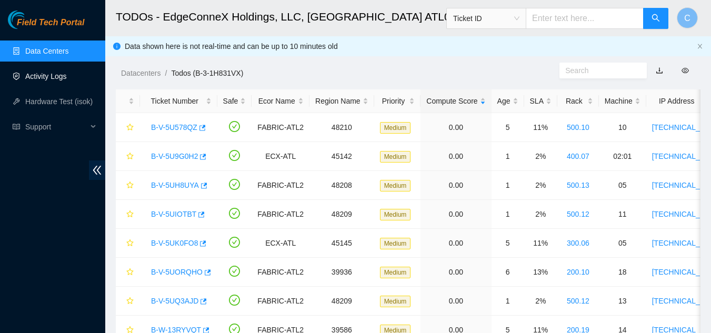
click at [30, 78] on link "Activity Logs" at bounding box center [46, 76] width 42 height 8
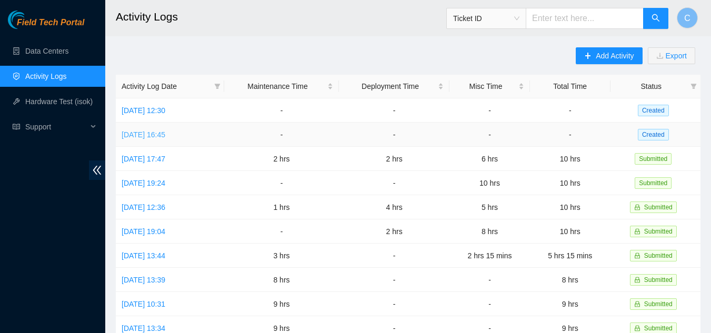
click at [150, 130] on link "Mon, 25 Aug 2025 16:45" at bounding box center [144, 134] width 44 height 8
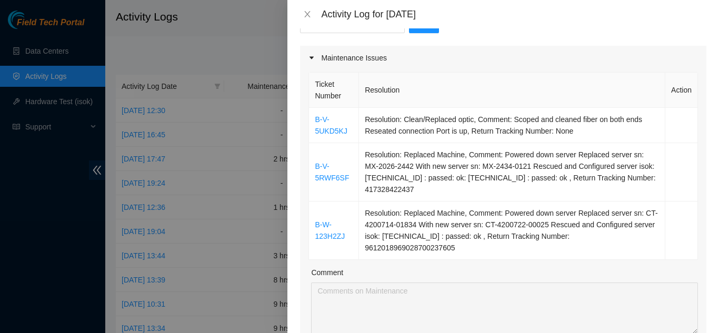
scroll to position [105, 0]
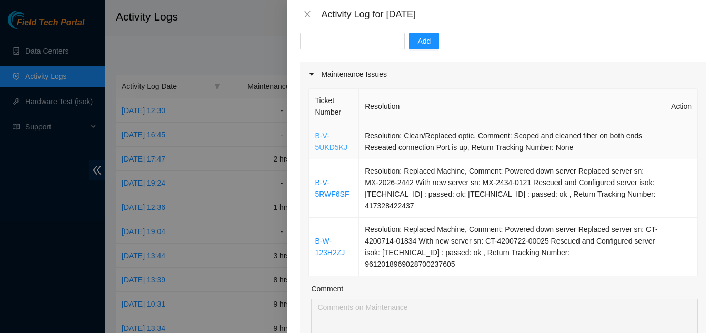
click at [329, 144] on link "B-V-5UKD5KJ" at bounding box center [331, 142] width 32 height 20
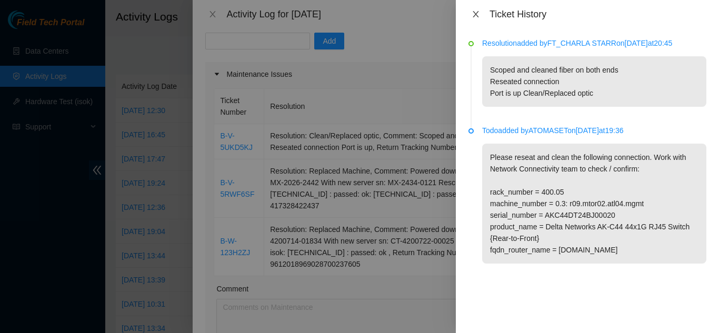
click at [476, 13] on icon "close" at bounding box center [475, 14] width 6 height 6
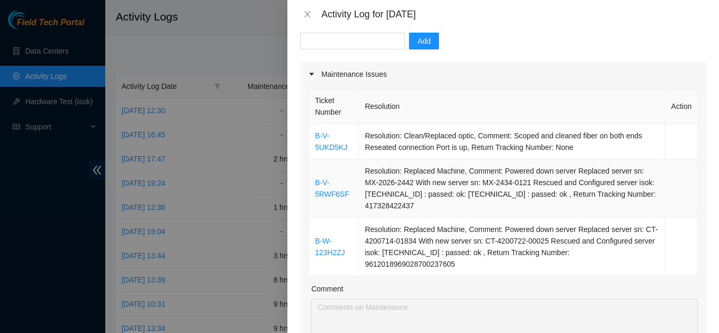
click at [329, 188] on td "B-V-5RWF6SF" at bounding box center [334, 188] width 50 height 58
click at [331, 193] on link "B-V-5RWF6SF" at bounding box center [332, 188] width 34 height 20
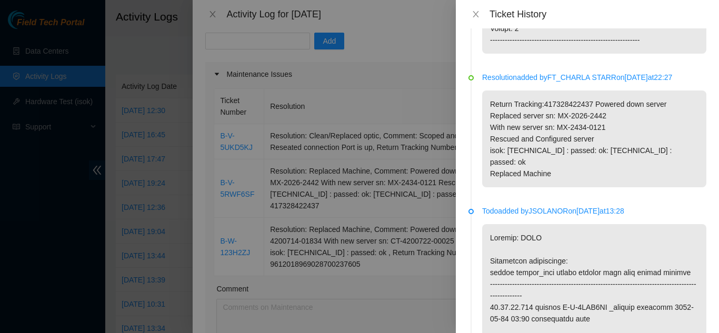
scroll to position [737, 0]
click at [478, 13] on icon "close" at bounding box center [475, 14] width 8 height 8
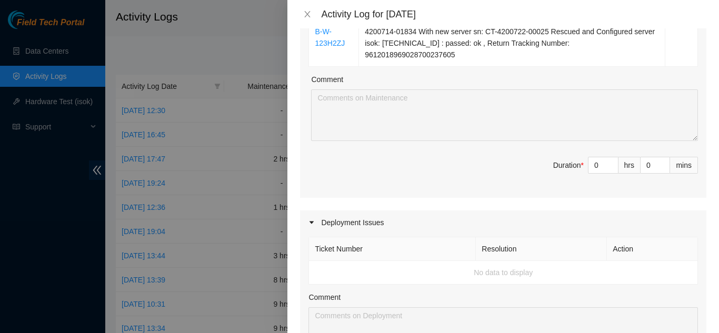
scroll to position [316, 0]
click at [588, 156] on input "0" at bounding box center [602, 164] width 29 height 16
click at [432, 156] on span "Duration * 0 hrs 0 mins" at bounding box center [502, 170] width 389 height 29
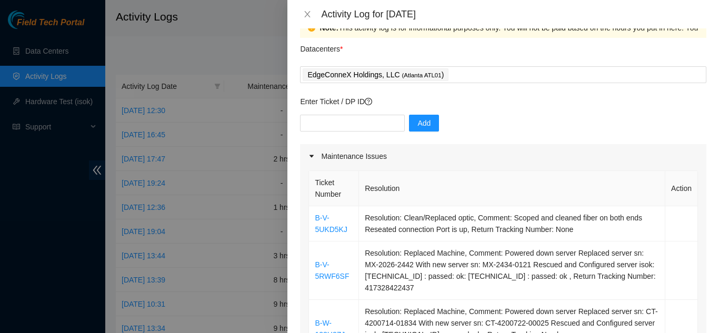
scroll to position [0, 0]
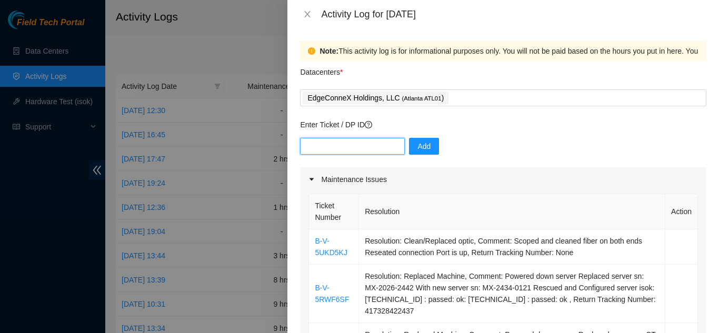
click at [369, 148] on input "text" at bounding box center [352, 146] width 105 height 17
paste input "DP81460"
type input "DP81460"
click at [428, 146] on button "Add" at bounding box center [424, 146] width 30 height 17
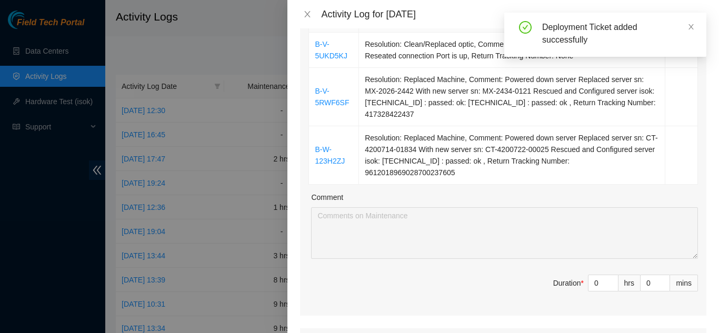
scroll to position [210, 0]
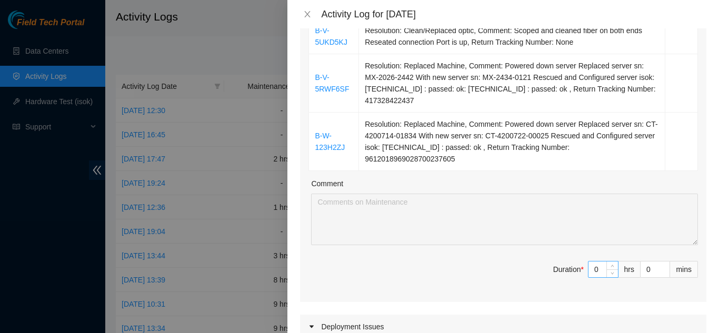
click at [589, 261] on input "0" at bounding box center [602, 269] width 29 height 16
type input "3"
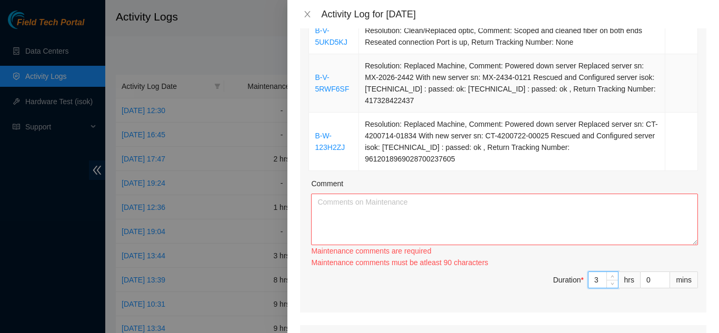
scroll to position [53, 0]
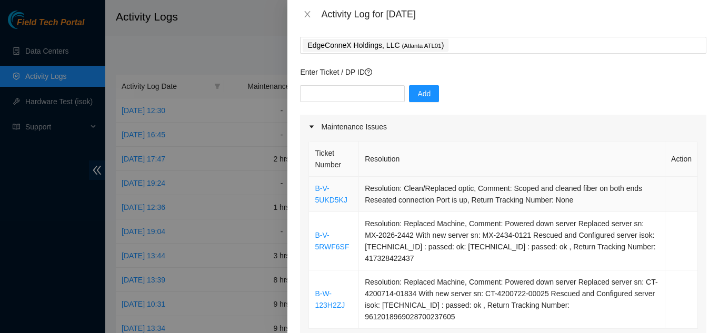
type input "3"
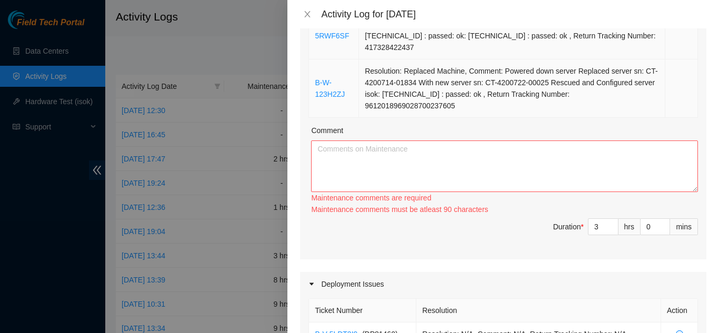
scroll to position [215, 0]
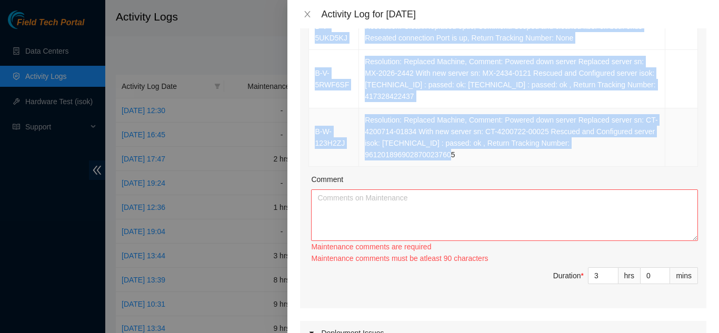
drag, startPoint x: 311, startPoint y: 186, endPoint x: 654, endPoint y: 145, distance: 345.5
click at [654, 145] on tbody "B-V-5UKD5KJ Resolution: Clean/Replaced optic, Comment: Scoped and cleaned fiber…" at bounding box center [503, 91] width 389 height 152
copy tbody "B-V-5UKD5KJ Resolution: Clean/Replaced optic, Comment: Scoped and cleaned fiber…"
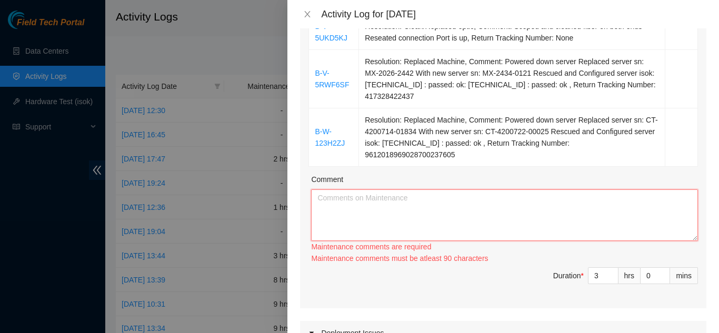
click at [658, 189] on textarea "Comment" at bounding box center [504, 215] width 387 height 52
paste textarea "B-V-5UKD5KJ Resolution: Clean/Replaced optic, Comment: Scoped and cleaned fiber…"
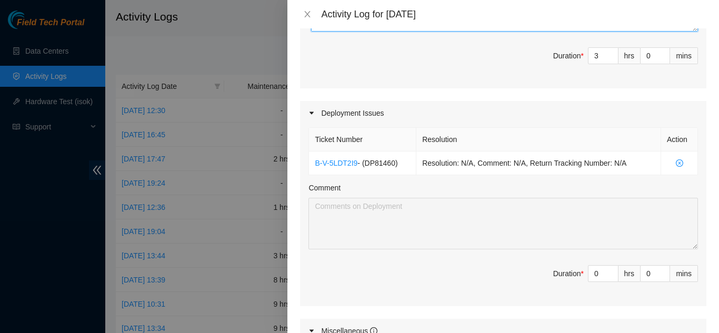
scroll to position [425, 0]
type textarea "B-V-5UKD5KJ Resolution: Clean/Replaced optic, Comment: Scoped and cleaned fiber…"
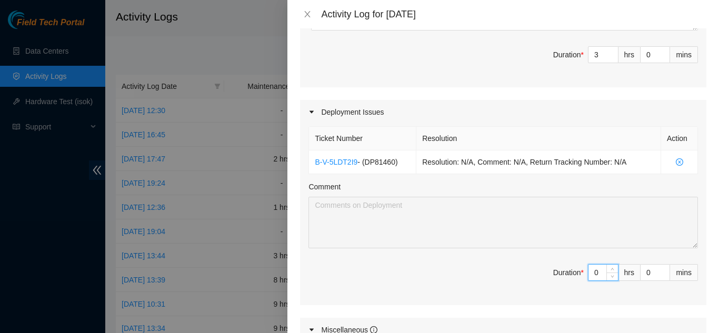
click at [589, 265] on input "0" at bounding box center [602, 273] width 29 height 16
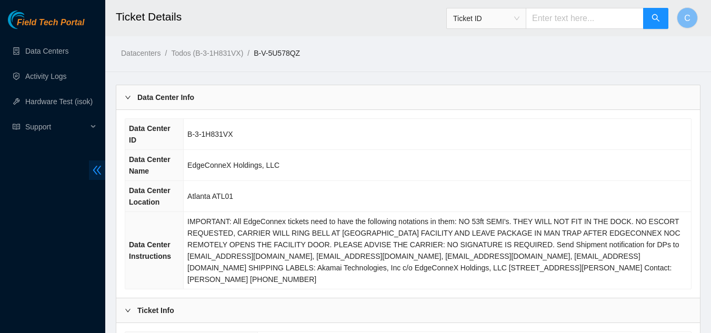
click at [96, 178] on span "double-left" at bounding box center [97, 169] width 16 height 19
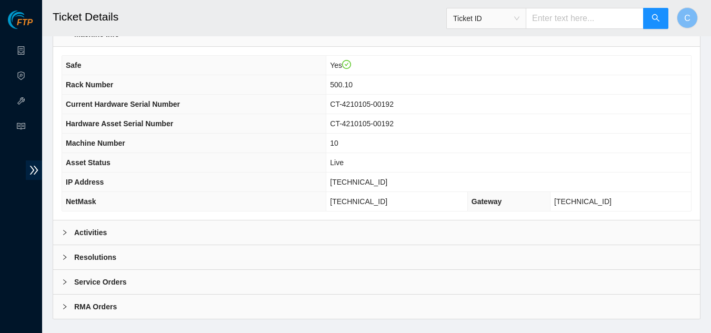
scroll to position [393, 0]
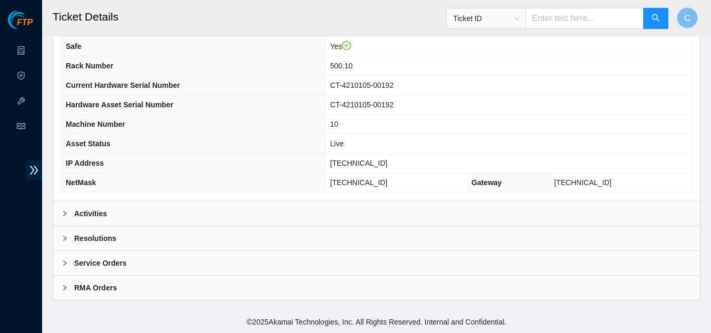
click at [204, 209] on div "Activities" at bounding box center [376, 214] width 647 height 24
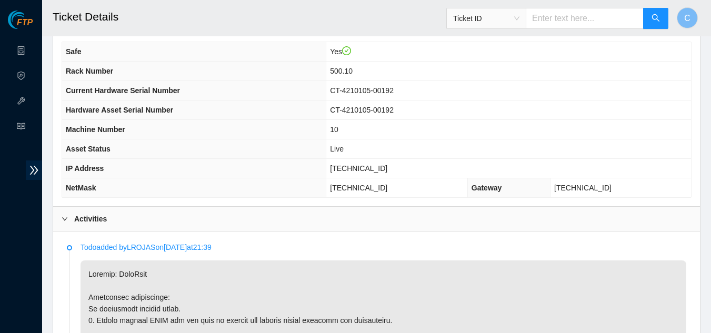
scroll to position [595, 0]
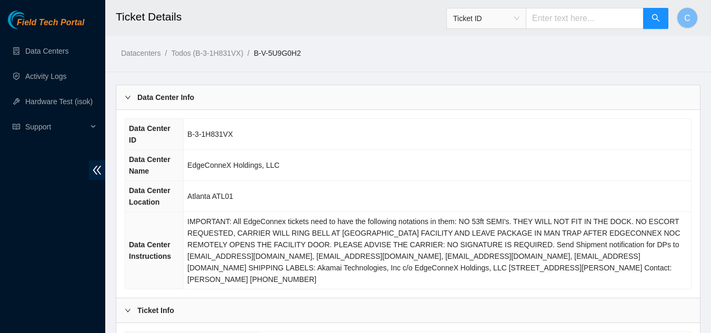
click at [94, 167] on icon "double-left" at bounding box center [97, 170] width 11 height 11
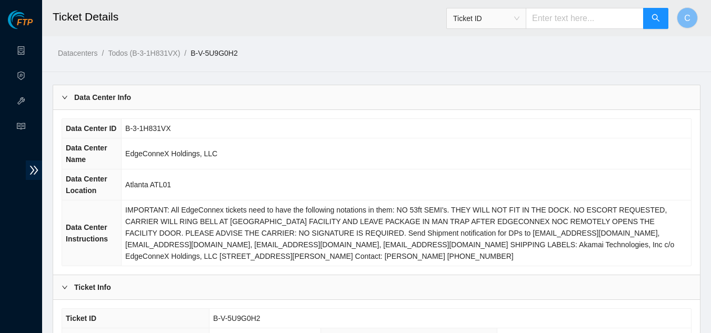
click at [170, 104] on div "Data Center Info" at bounding box center [376, 97] width 647 height 24
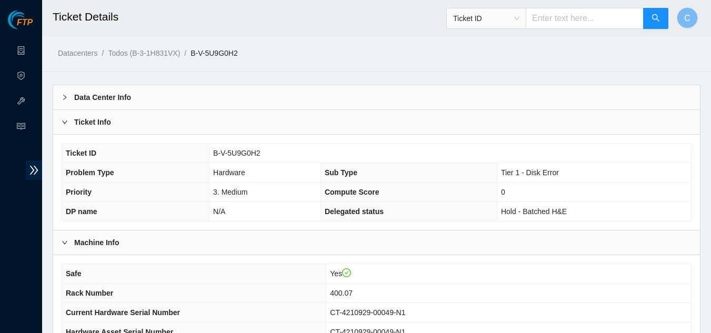
click at [170, 116] on div "Ticket Info" at bounding box center [376, 122] width 647 height 24
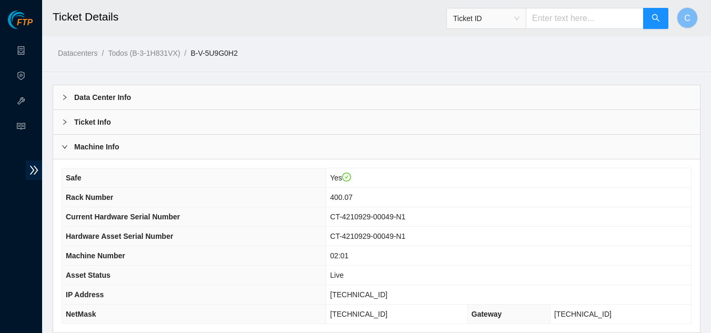
scroll to position [132, 0]
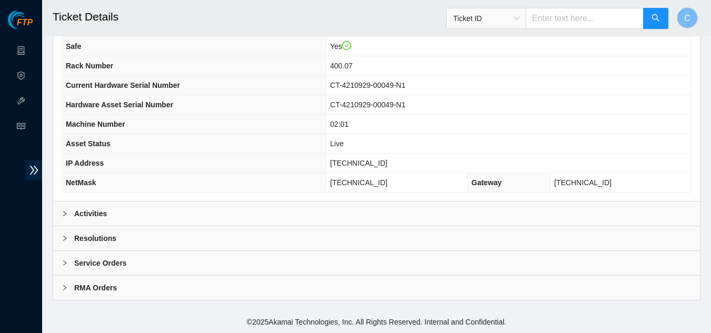
click at [200, 217] on div "Activities" at bounding box center [376, 214] width 647 height 24
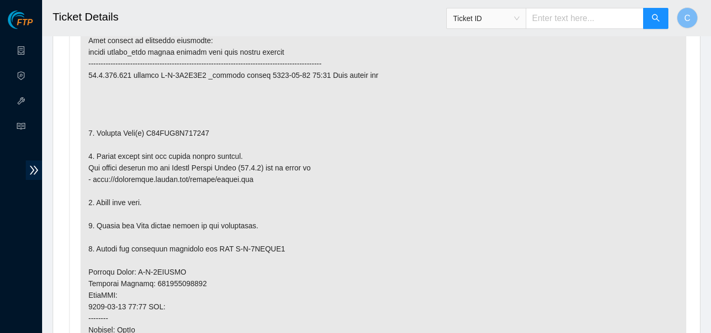
scroll to position [384, 0]
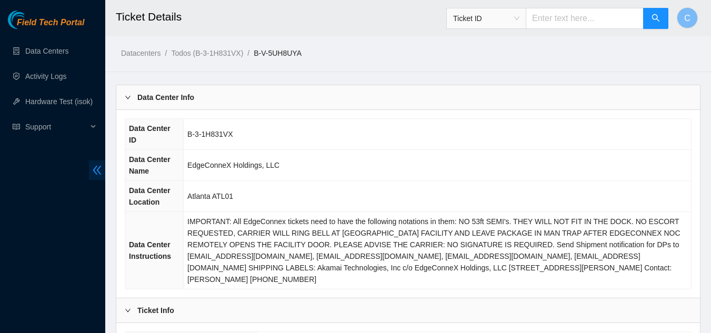
click at [98, 169] on icon "double-left" at bounding box center [97, 170] width 8 height 9
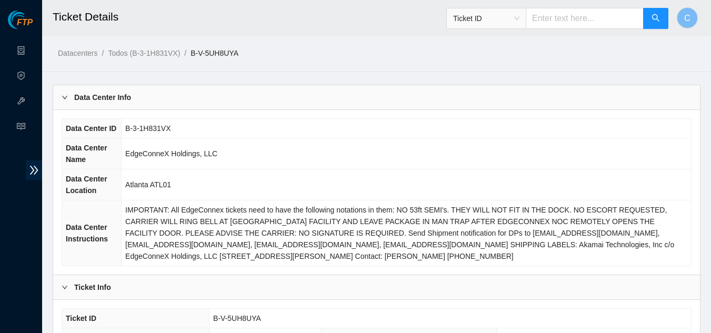
click at [195, 89] on div "Data Center Info" at bounding box center [376, 97] width 647 height 24
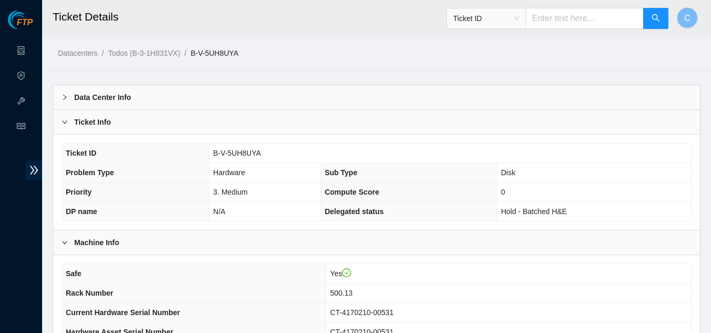
click at [207, 146] on th "Ticket ID" at bounding box center [135, 153] width 147 height 19
click at [210, 132] on div "Ticket Info" at bounding box center [376, 122] width 647 height 24
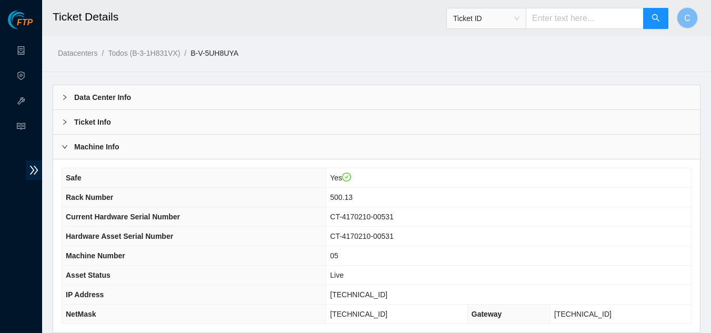
scroll to position [132, 0]
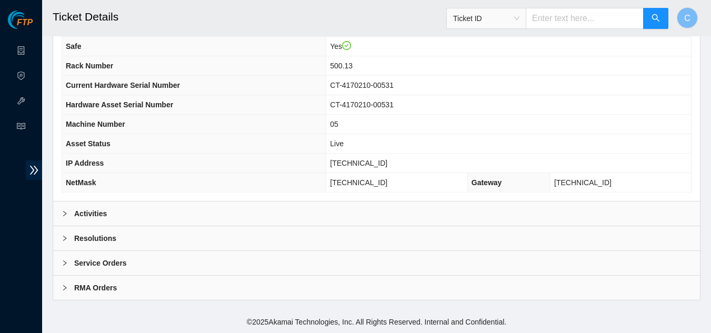
click at [227, 214] on div "Activities" at bounding box center [376, 214] width 647 height 24
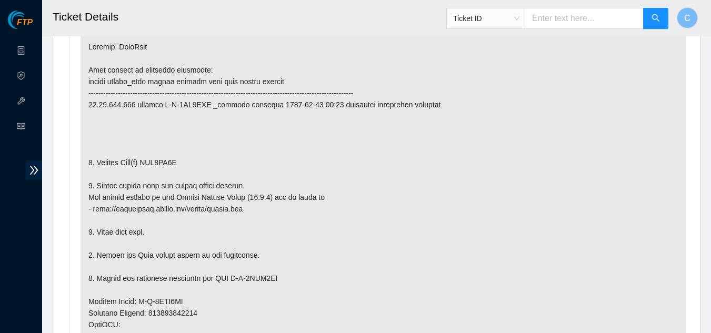
scroll to position [377, 0]
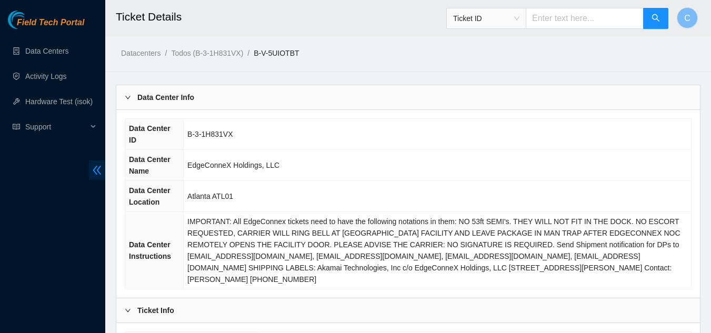
click at [94, 171] on icon "double-left" at bounding box center [97, 170] width 8 height 9
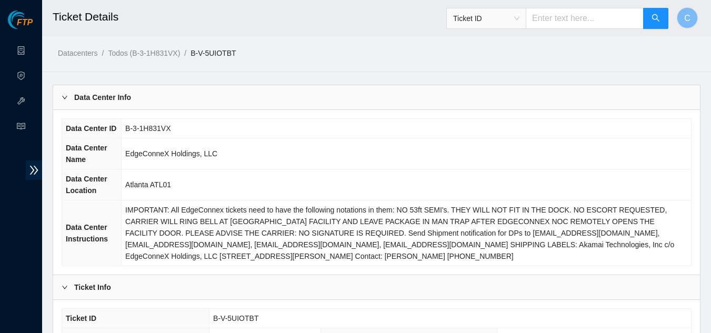
click at [202, 95] on div "Data Center Info" at bounding box center [376, 97] width 647 height 24
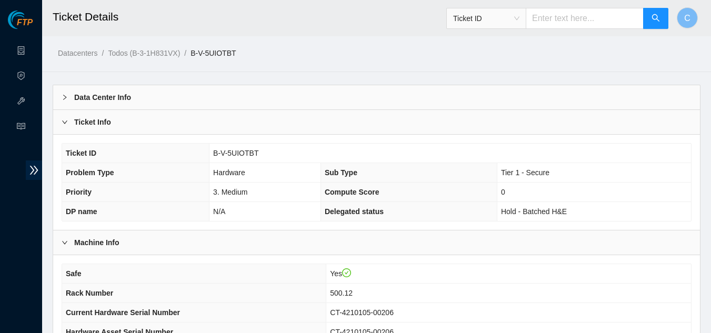
click at [199, 129] on div "Ticket Info" at bounding box center [376, 122] width 647 height 24
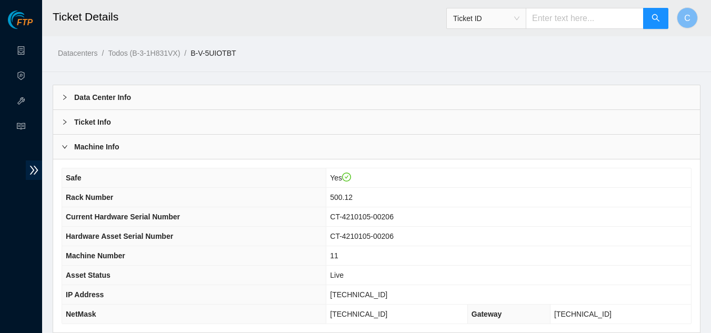
scroll to position [132, 0]
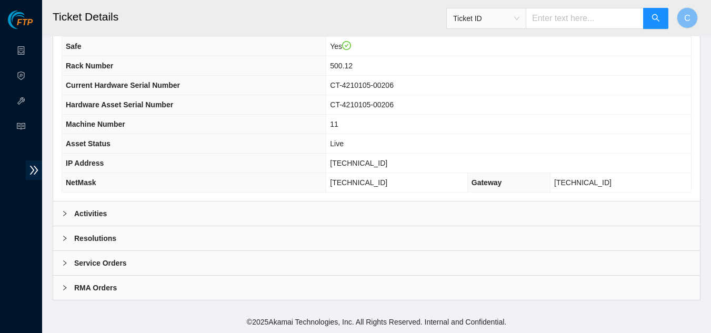
click at [188, 208] on div "Activities" at bounding box center [376, 214] width 647 height 24
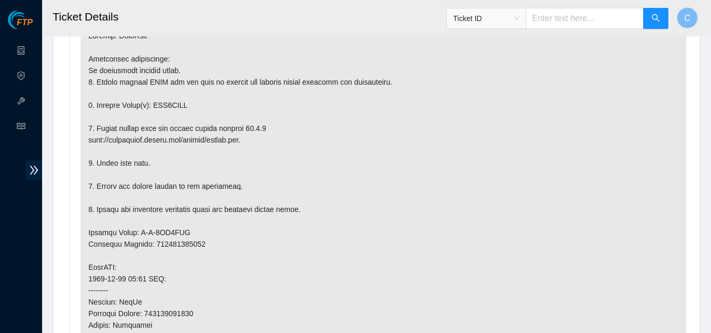
scroll to position [403, 0]
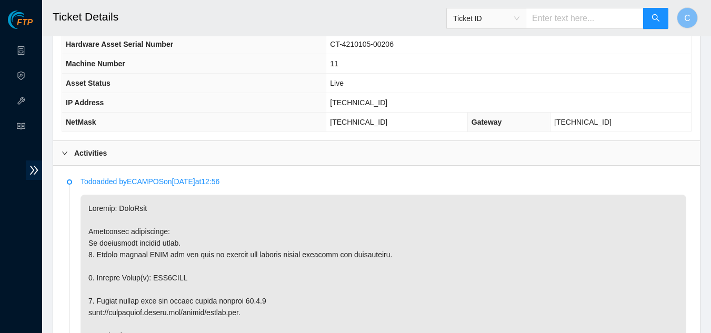
click at [192, 156] on div "Activities" at bounding box center [376, 153] width 647 height 24
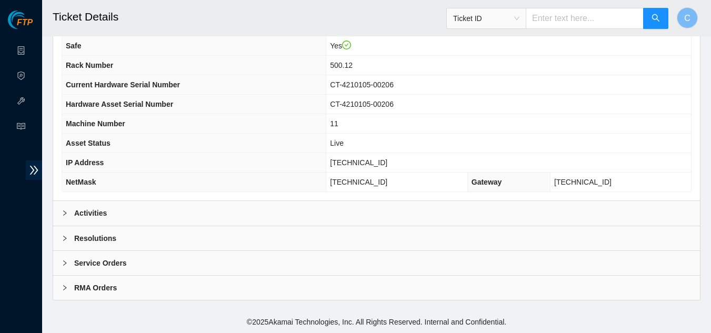
scroll to position [132, 0]
click at [114, 240] on b "Resolutions" at bounding box center [95, 239] width 42 height 12
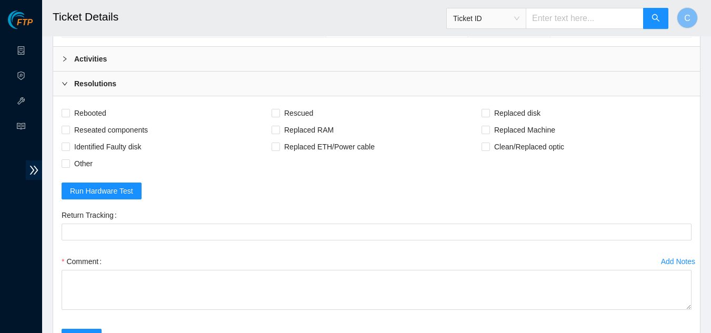
scroll to position [395, 0]
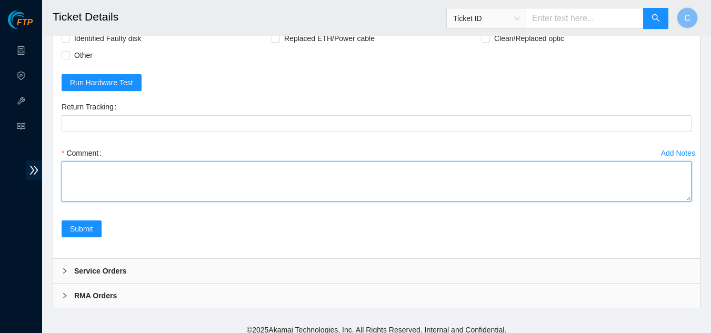
click at [153, 178] on textarea "Comment" at bounding box center [377, 182] width 630 height 40
paste textarea "Powered down server Replaced disk sn: With new disk sn: Rebooted Rescued and co…"
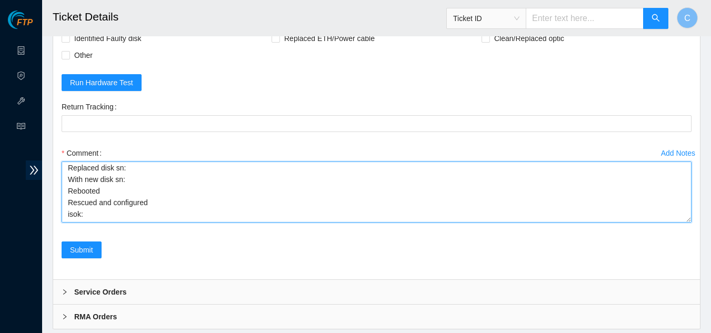
scroll to position [0, 0]
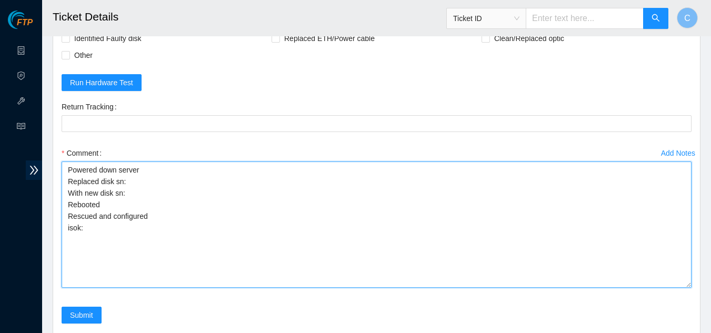
drag, startPoint x: 690, startPoint y: 200, endPoint x: 696, endPoint y: 287, distance: 87.0
click at [696, 287] on div "Rebooted Rescued Replaced disk Reseated components Replaced RAM Replaced Machin…" at bounding box center [376, 166] width 647 height 357
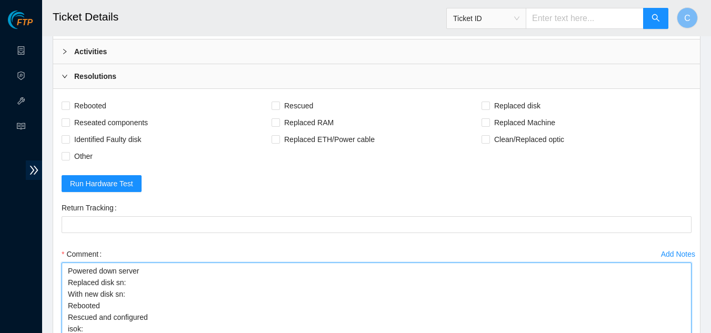
scroll to position [289, 0]
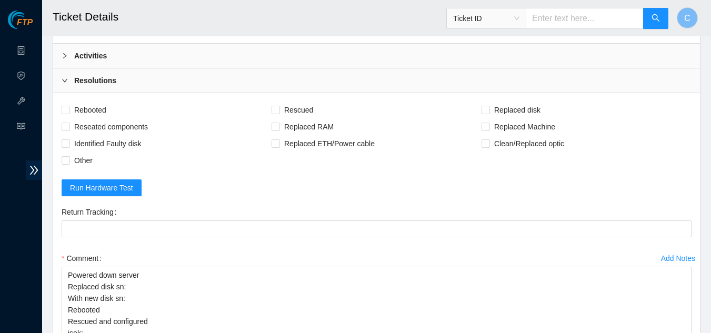
click at [139, 57] on div "Activities" at bounding box center [376, 56] width 647 height 24
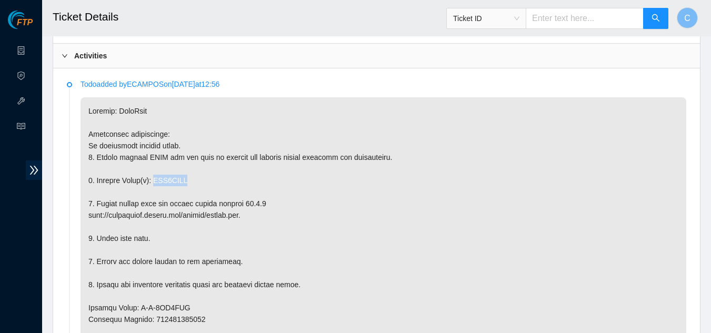
drag, startPoint x: 151, startPoint y: 182, endPoint x: 233, endPoint y: 182, distance: 82.1
copy p "WJG1VVVG"
click at [140, 62] on div "Activities" at bounding box center [376, 56] width 647 height 24
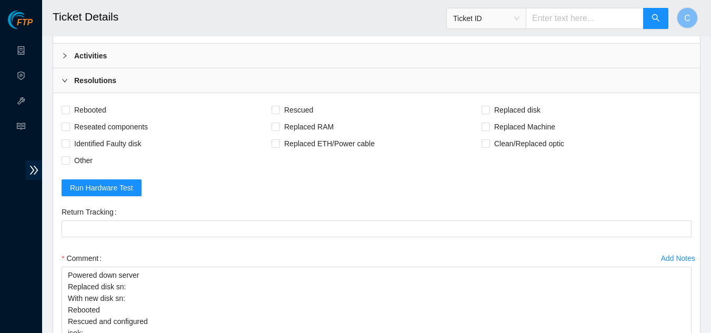
scroll to position [489, 0]
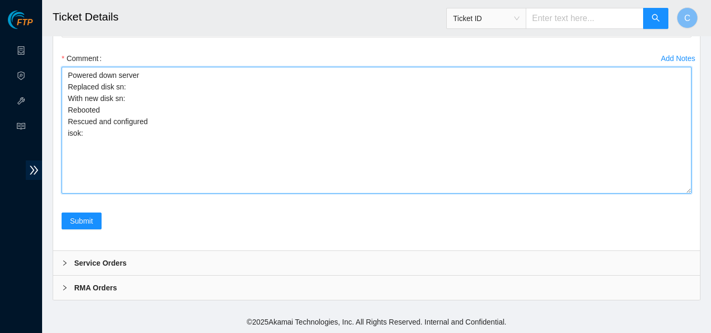
click at [139, 90] on textarea "Powered down server Replaced disk sn: With new disk sn: Rebooted Rescued and co…" at bounding box center [377, 130] width 630 height 127
paste textarea "WJG1VVVG"
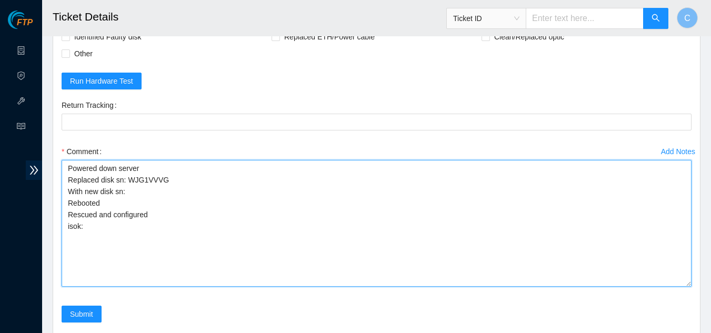
scroll to position [279, 0]
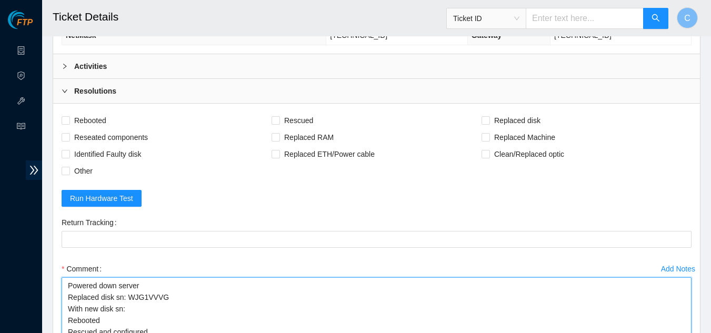
type textarea "Powered down server Replaced disk sn: WJG1VVVG With new disk sn: Rebooted Rescu…"
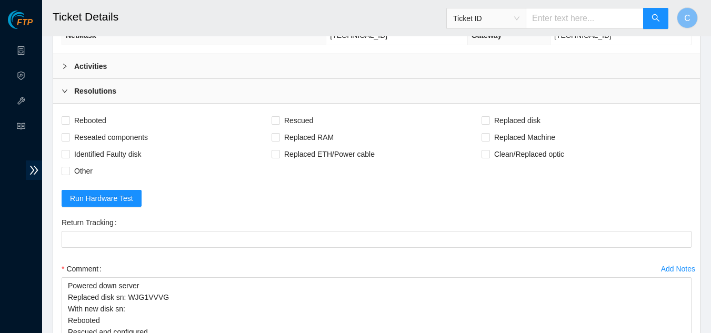
click at [144, 67] on div "Activities" at bounding box center [376, 66] width 647 height 24
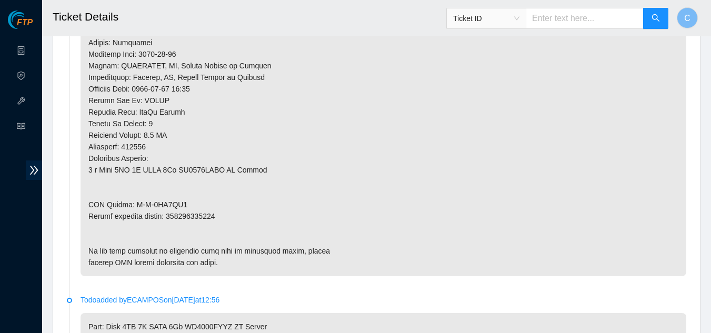
scroll to position [700, 0]
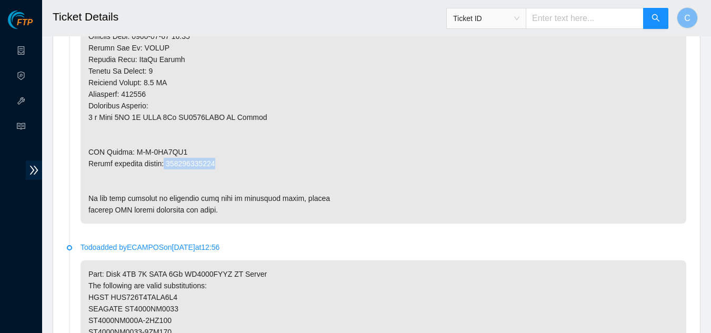
drag, startPoint x: 222, startPoint y: 161, endPoint x: 167, endPoint y: 164, distance: 55.3
copy p "463470045064"
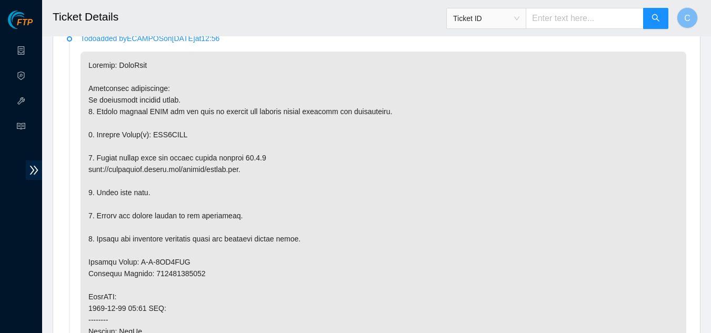
scroll to position [121, 0]
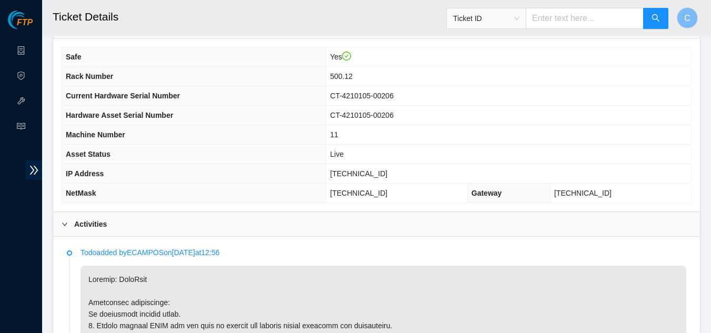
click at [120, 223] on div "Activities" at bounding box center [376, 224] width 647 height 24
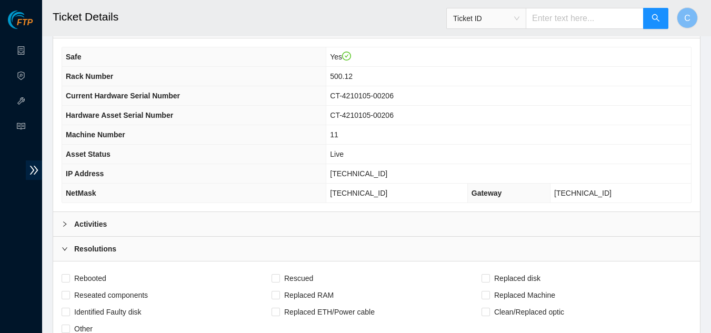
scroll to position [437, 0]
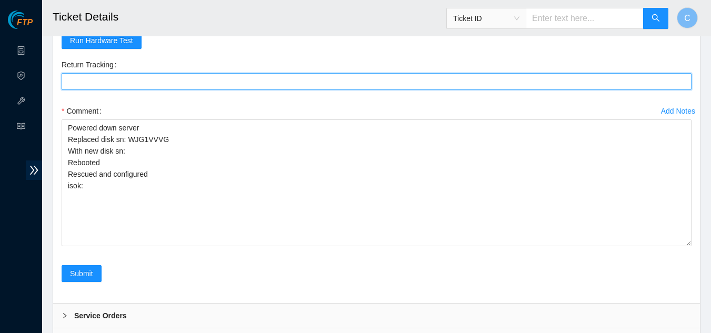
click at [112, 85] on Tracking "Return Tracking" at bounding box center [377, 81] width 630 height 17
paste Tracking "463470045064"
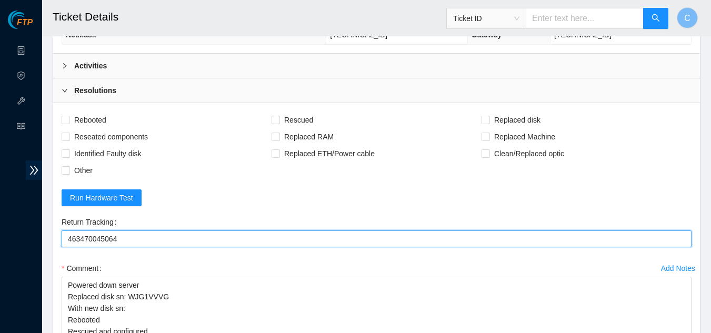
scroll to position [279, 0]
type Tracking "463470045064"
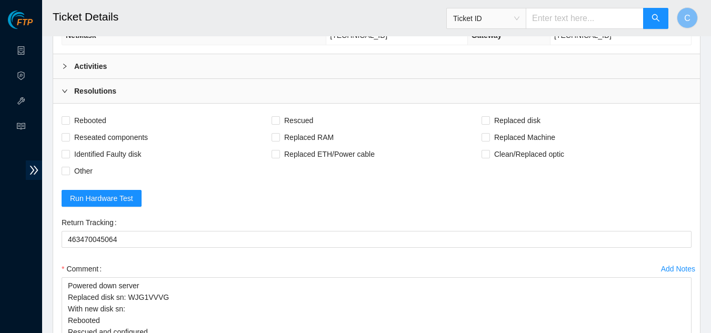
click at [66, 76] on div "Activities" at bounding box center [376, 66] width 647 height 24
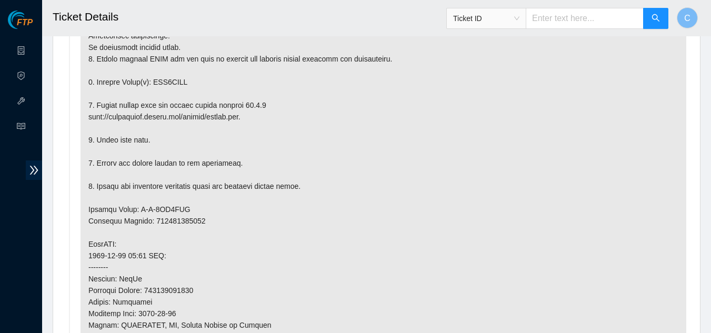
scroll to position [542, 0]
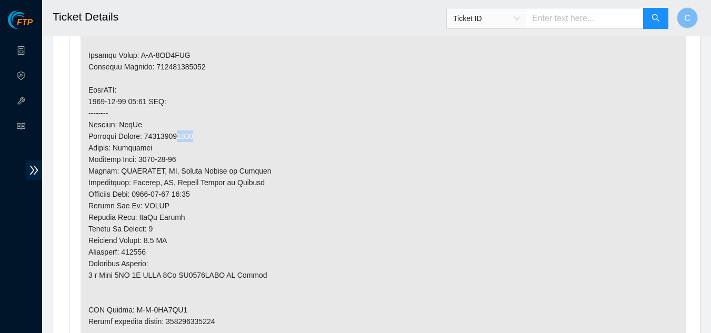
drag, startPoint x: 189, startPoint y: 136, endPoint x: 203, endPoint y: 133, distance: 14.6
click at [203, 135] on p at bounding box center [384, 113] width 606 height 537
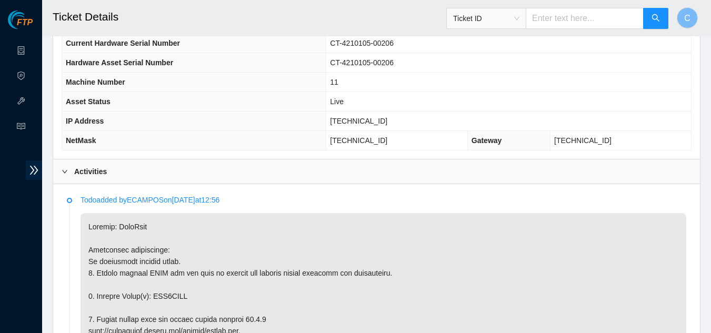
scroll to position [121, 0]
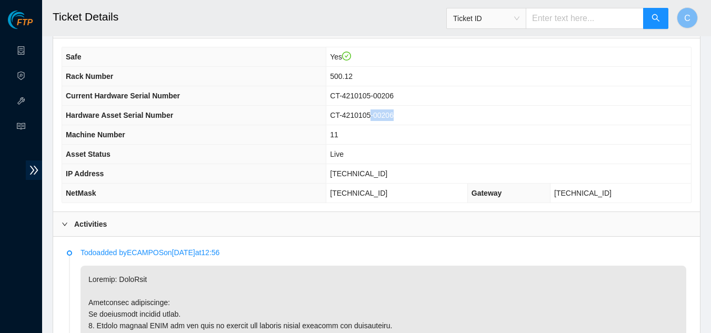
drag, startPoint x: 385, startPoint y: 116, endPoint x: 414, endPoint y: 116, distance: 28.4
click at [414, 116] on td "CT-4210105-00206" at bounding box center [508, 115] width 365 height 19
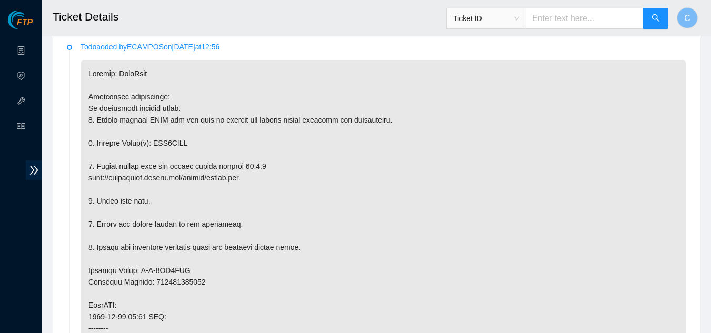
scroll to position [331, 0]
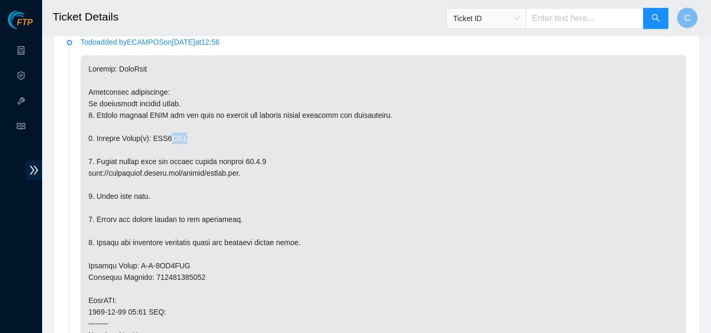
drag, startPoint x: 170, startPoint y: 138, endPoint x: 194, endPoint y: 139, distance: 23.7
click at [194, 139] on p at bounding box center [384, 323] width 606 height 537
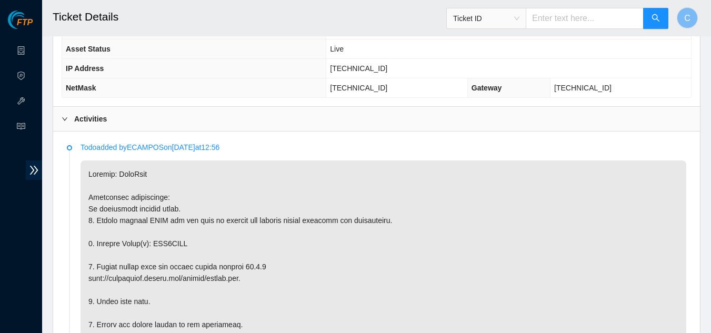
click at [66, 115] on div at bounding box center [68, 119] width 13 height 12
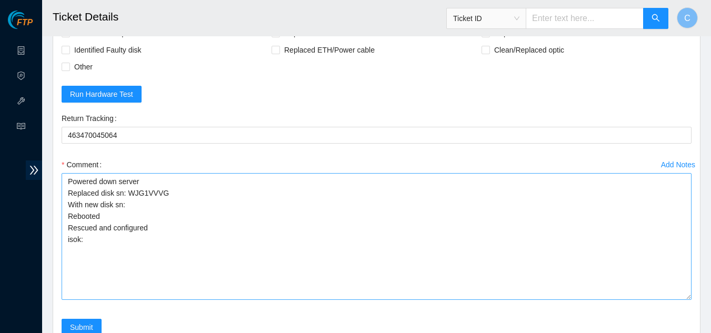
scroll to position [384, 0]
click at [140, 201] on textarea "Powered down server Replaced disk sn: WJG1VVVG With new disk sn: Rebooted Rescu…" at bounding box center [377, 235] width 630 height 127
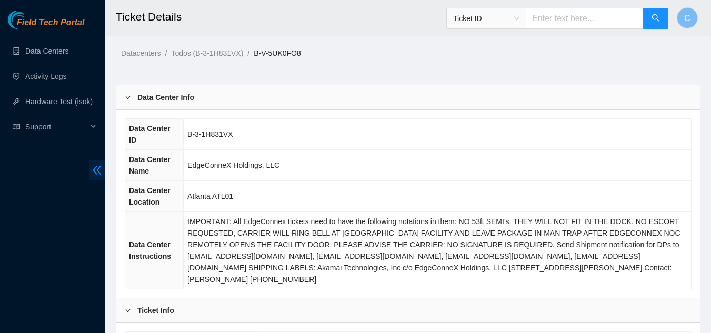
click at [94, 170] on icon "double-left" at bounding box center [97, 170] width 8 height 9
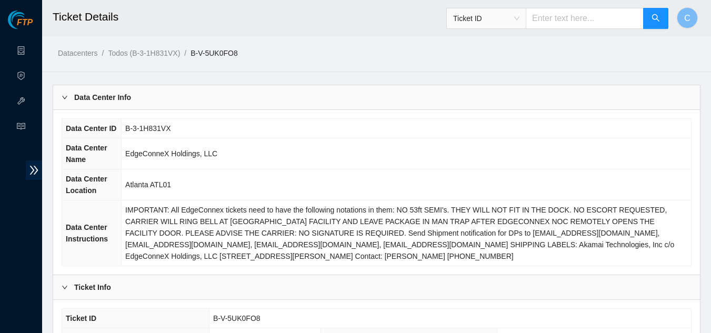
click at [288, 92] on div "Data Center Info" at bounding box center [376, 97] width 647 height 24
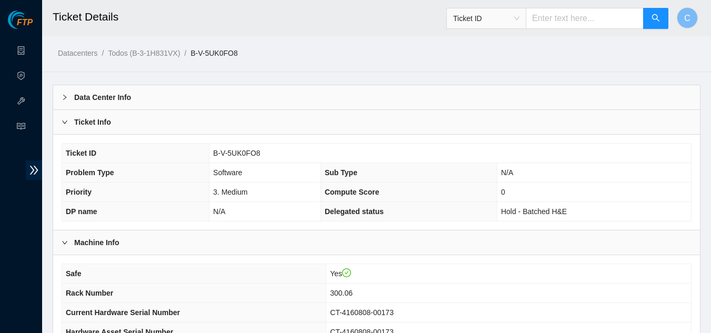
click at [277, 122] on div "Ticket Info" at bounding box center [376, 122] width 647 height 24
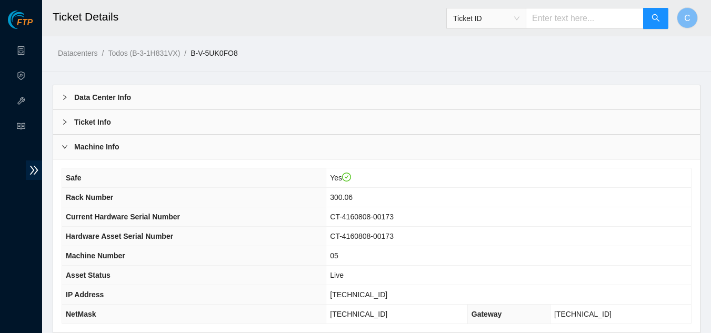
scroll to position [132, 0]
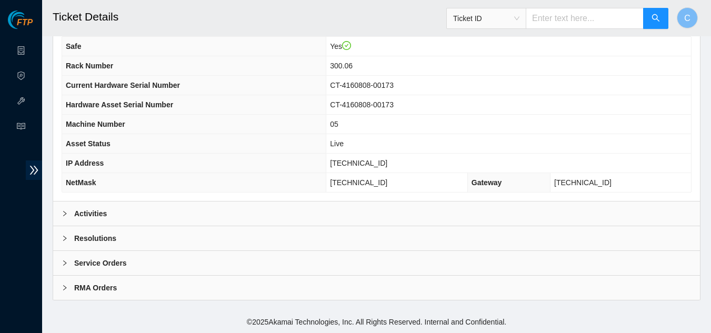
click at [274, 217] on div "Activities" at bounding box center [376, 214] width 647 height 24
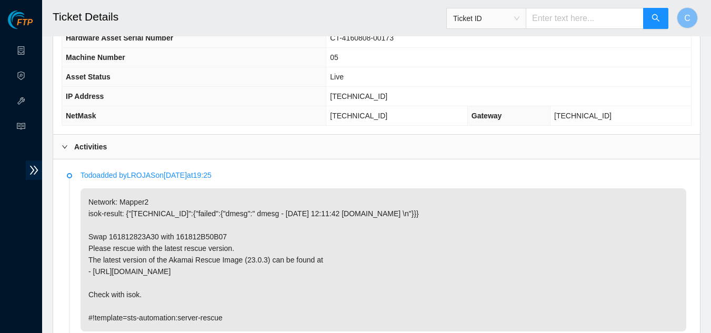
scroll to position [340, 0]
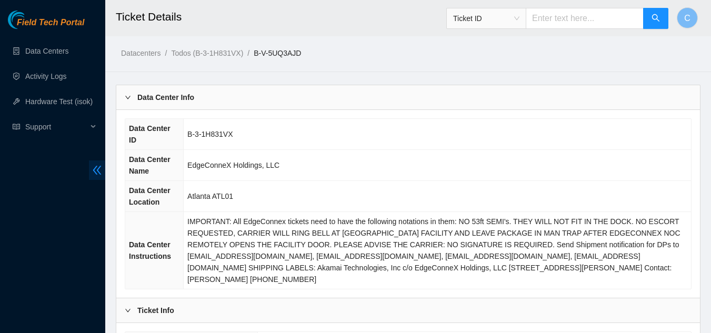
click at [91, 169] on span "double-left" at bounding box center [97, 169] width 16 height 19
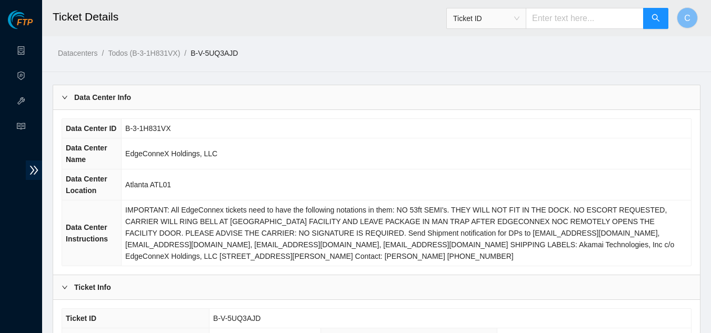
click at [356, 105] on div "Data Center Info" at bounding box center [376, 97] width 647 height 24
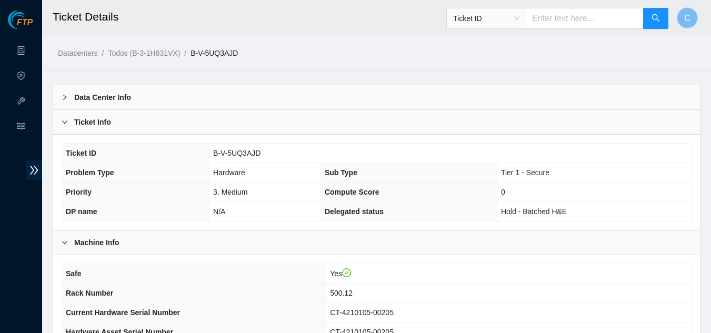
click at [323, 126] on div "Ticket Info" at bounding box center [376, 122] width 647 height 24
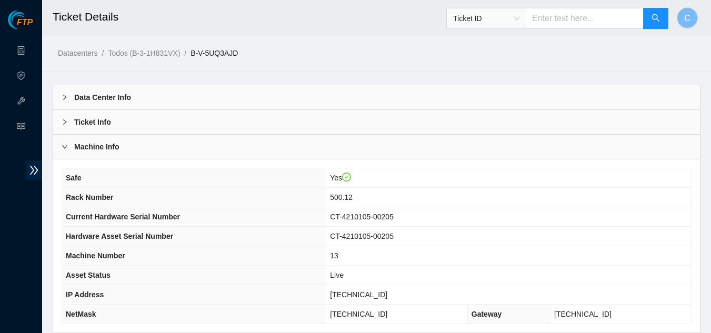
scroll to position [132, 0]
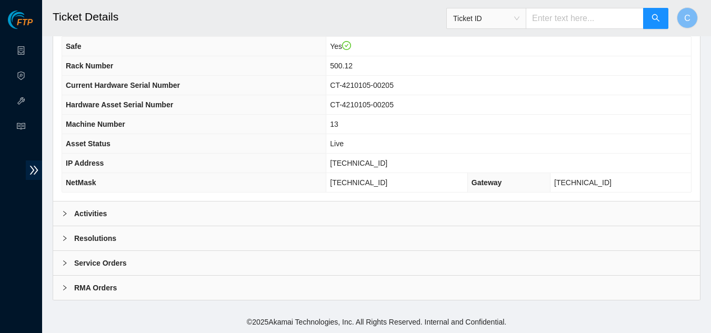
click at [298, 208] on div "Activities" at bounding box center [376, 214] width 647 height 24
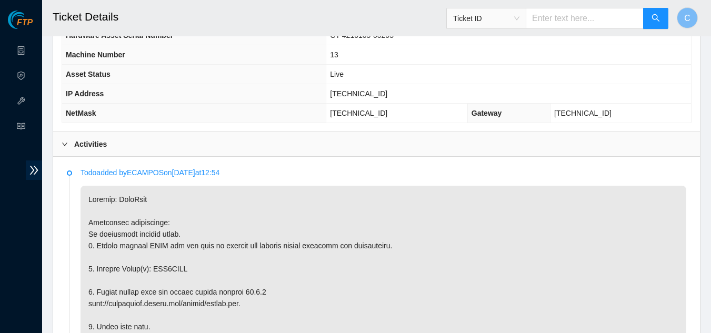
scroll to position [340, 0]
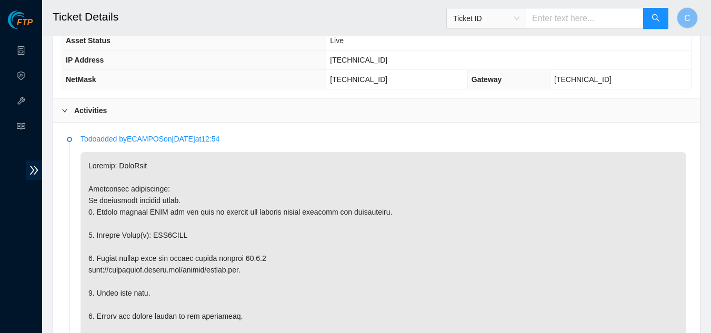
click at [112, 113] on div "Activities" at bounding box center [376, 110] width 647 height 24
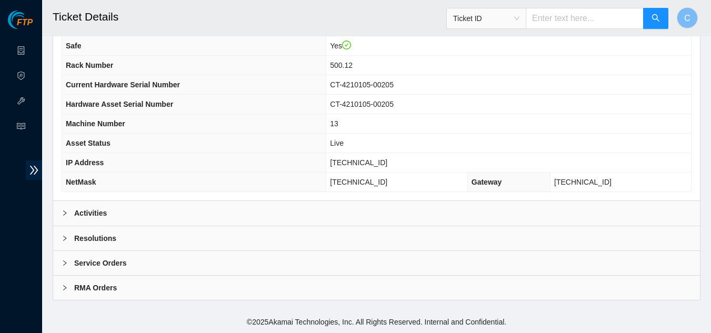
scroll to position [132, 0]
click at [133, 235] on div "Resolutions" at bounding box center [376, 238] width 647 height 24
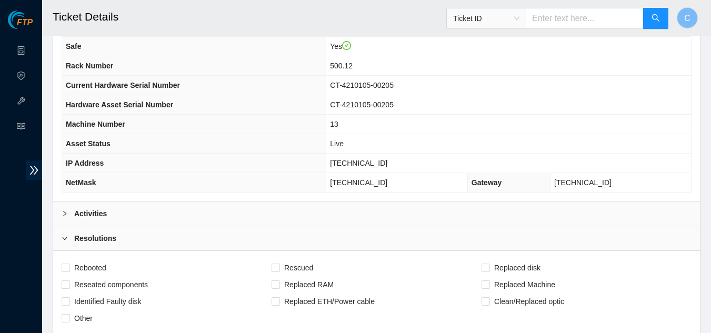
scroll to position [403, 0]
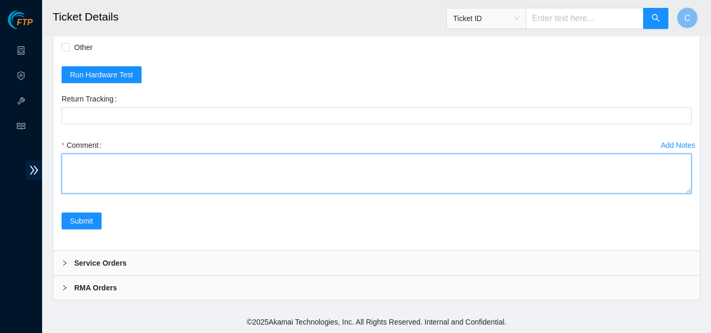
click at [152, 177] on textarea "Comment" at bounding box center [377, 174] width 630 height 40
paste textarea "Powered down server Replaced disk sn: With new disk sn: Rebooted Rescued and co…"
type textarea "Powered down server Replaced disk sn: With new disk sn: Rebooted Rescued and co…"
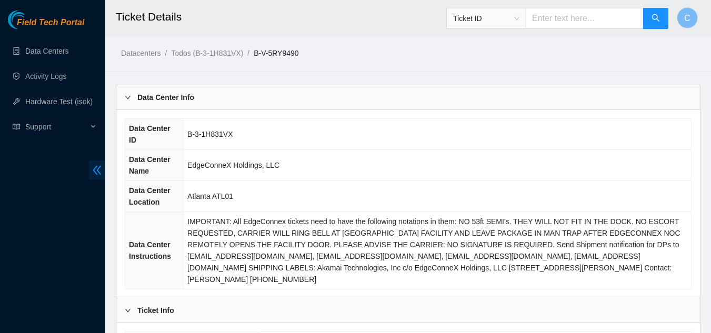
click at [97, 170] on icon "double-left" at bounding box center [97, 170] width 8 height 9
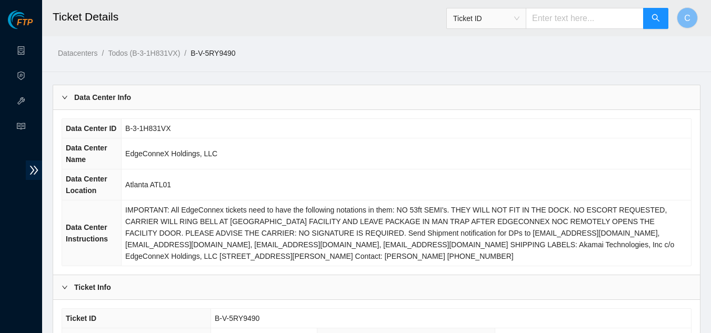
click at [350, 94] on div "Data Center Info" at bounding box center [376, 97] width 647 height 24
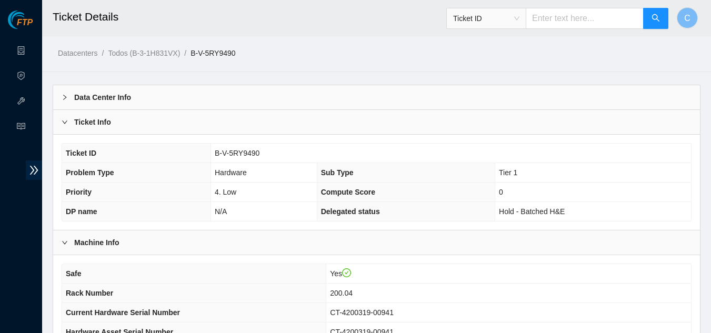
click at [293, 123] on div "Ticket Info" at bounding box center [376, 122] width 647 height 24
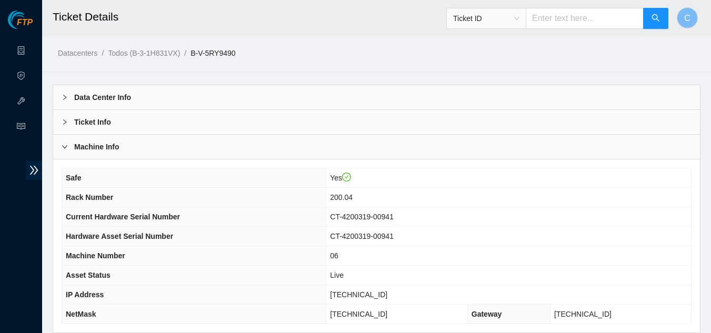
scroll to position [132, 0]
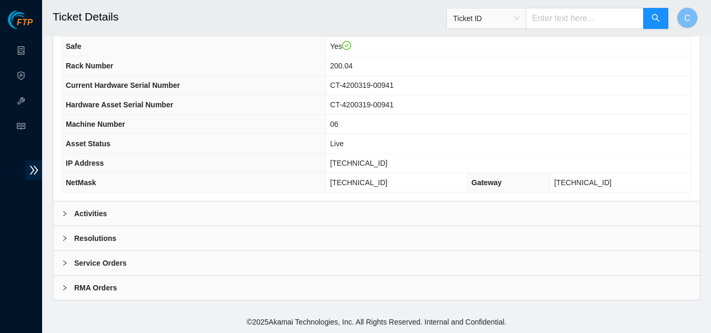
click at [283, 219] on div "Activities" at bounding box center [376, 214] width 647 height 24
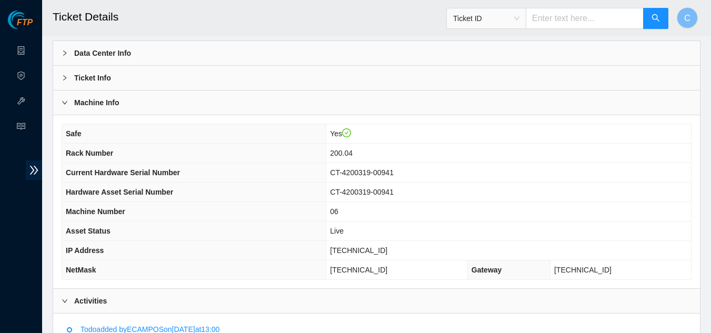
scroll to position [45, 0]
click at [406, 92] on div "Machine Info" at bounding box center [376, 102] width 647 height 24
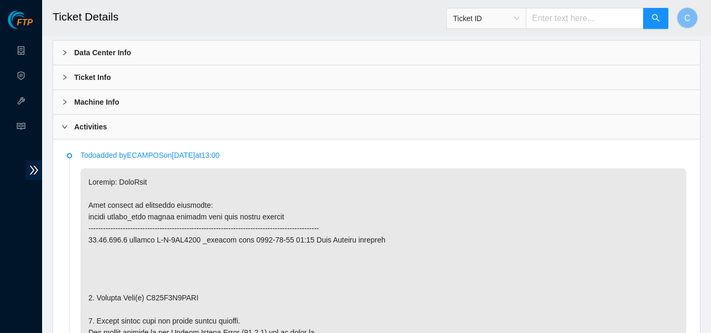
click at [406, 92] on div "Machine Info" at bounding box center [376, 102] width 647 height 24
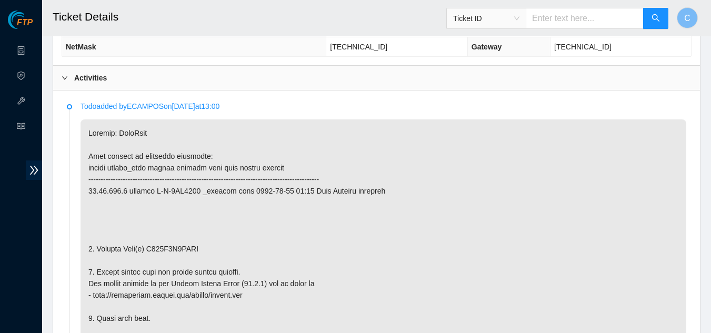
scroll to position [203, 0]
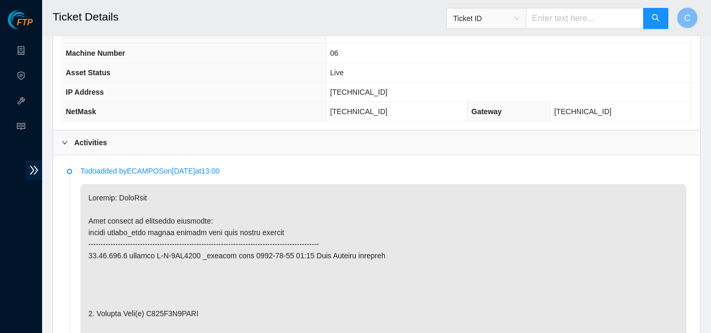
click at [188, 143] on div "Activities" at bounding box center [376, 142] width 647 height 24
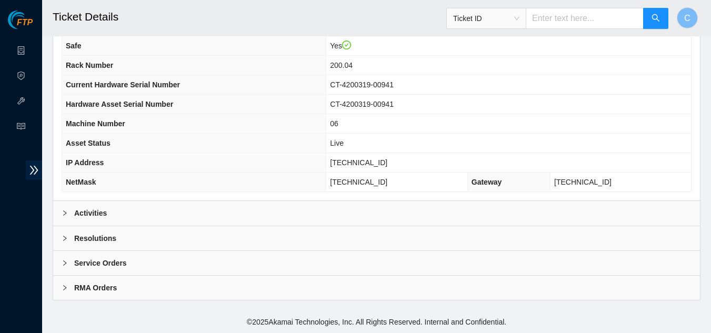
scroll to position [132, 0]
click at [129, 246] on div "Resolutions" at bounding box center [376, 238] width 647 height 24
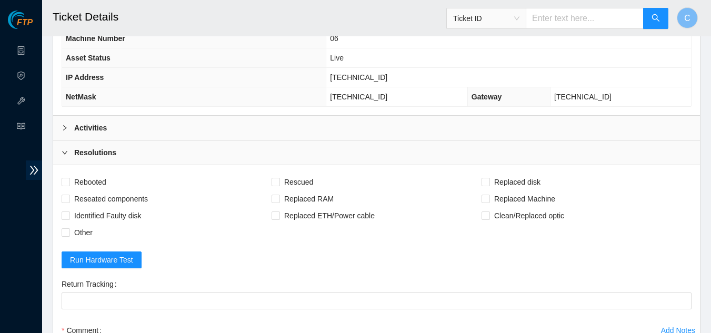
scroll to position [395, 0]
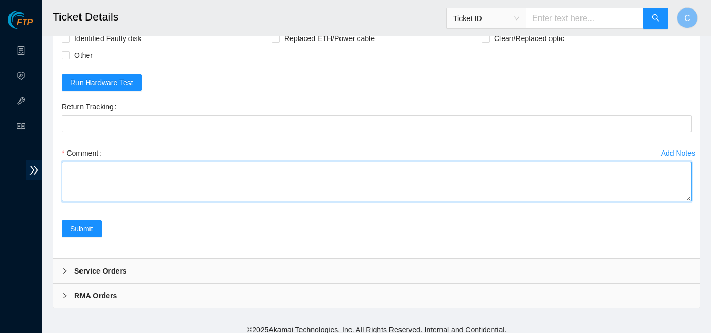
click at [199, 193] on textarea "Comment" at bounding box center [377, 182] width 630 height 40
paste textarea "Powered down server Replaced disk sn: With new disk sn: Rebooted Rescued and co…"
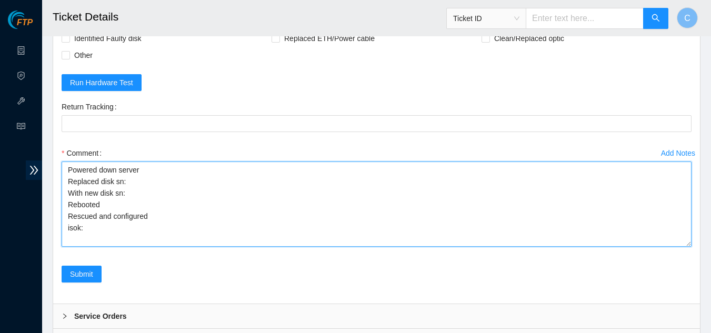
scroll to position [0, 0]
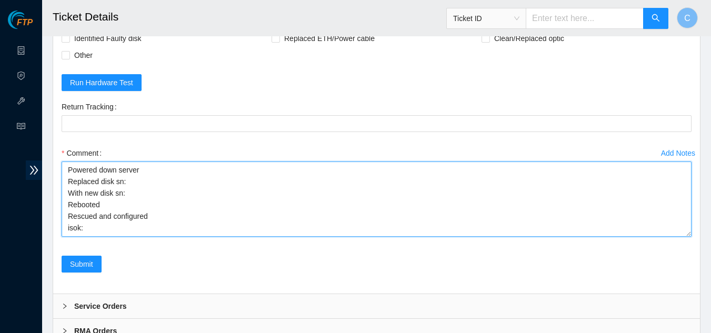
drag, startPoint x: 689, startPoint y: 199, endPoint x: 689, endPoint y: 234, distance: 35.3
click at [689, 234] on textarea "Powered down server Replaced disk sn: With new disk sn: Rebooted Rescued and co…" at bounding box center [377, 199] width 630 height 75
type textarea "Powered down server Replaced disk sn: With new disk sn: Rebooted Rescued and co…"
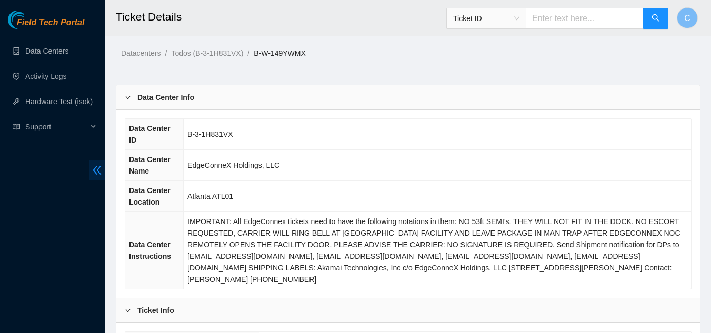
click at [99, 169] on icon "double-left" at bounding box center [97, 170] width 11 height 11
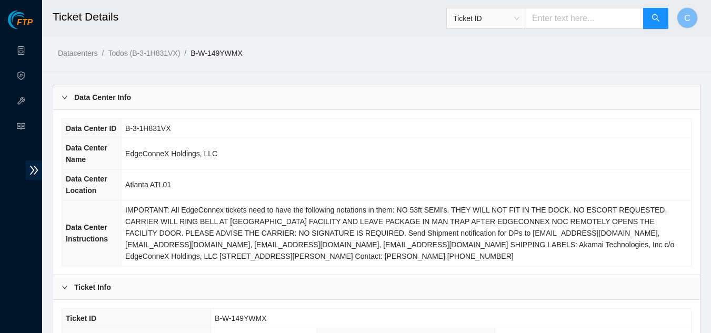
click at [276, 90] on div "Data Center Info" at bounding box center [376, 97] width 647 height 24
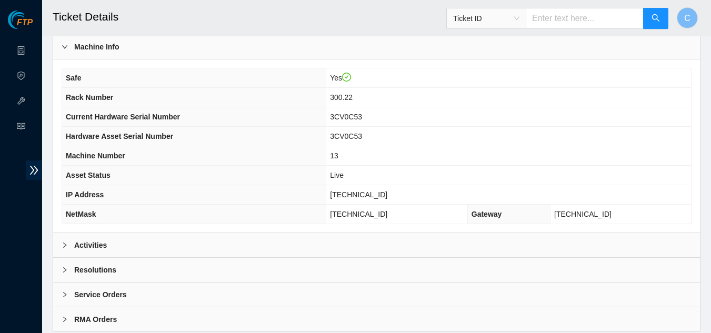
scroll to position [227, 0]
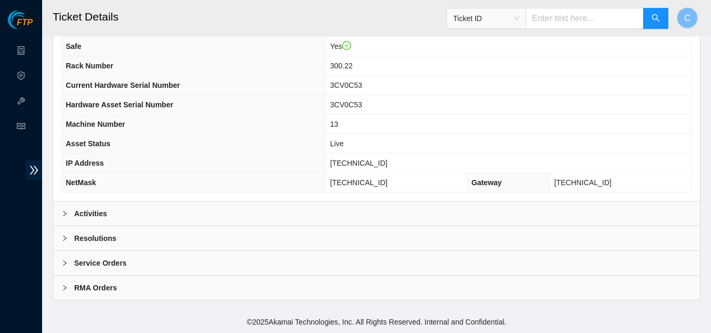
click at [252, 210] on div "Activities" at bounding box center [376, 214] width 647 height 24
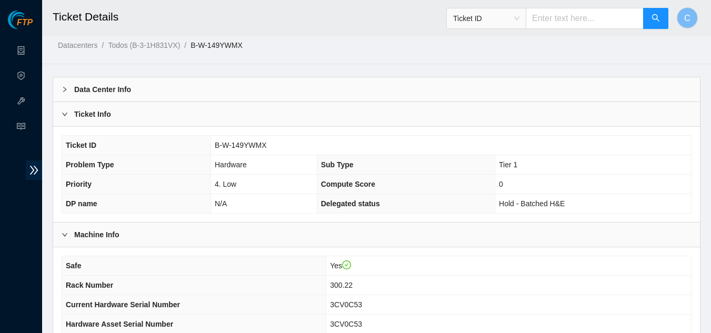
scroll to position [0, 0]
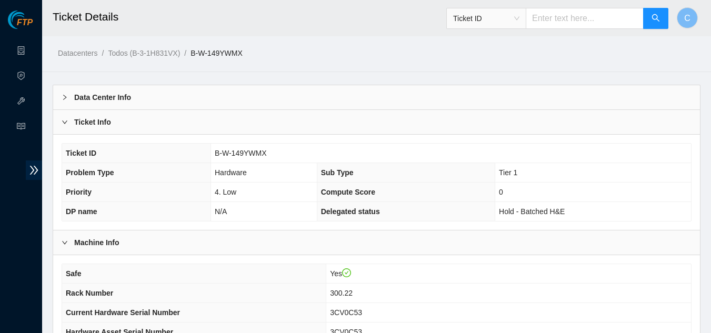
click at [181, 91] on div "Data Center Info" at bounding box center [376, 97] width 647 height 24
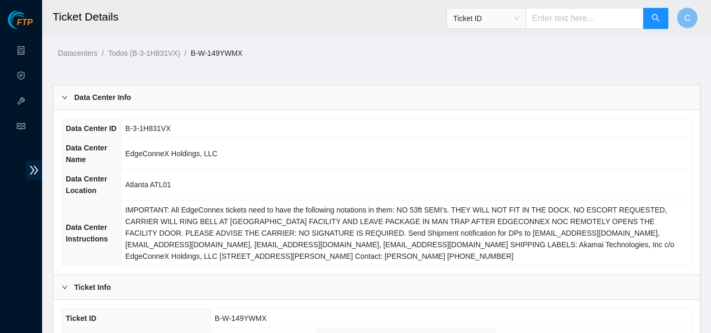
click at [354, 102] on div "Data Center Info" at bounding box center [376, 97] width 647 height 24
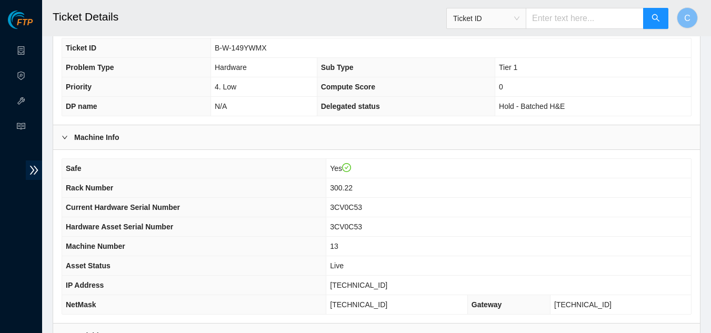
scroll to position [53, 0]
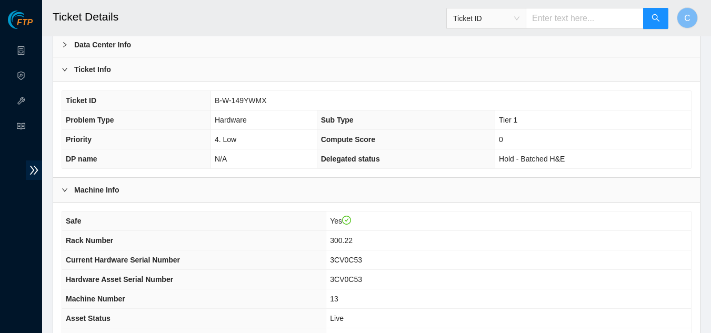
click at [136, 68] on div "Ticket Info" at bounding box center [376, 69] width 647 height 24
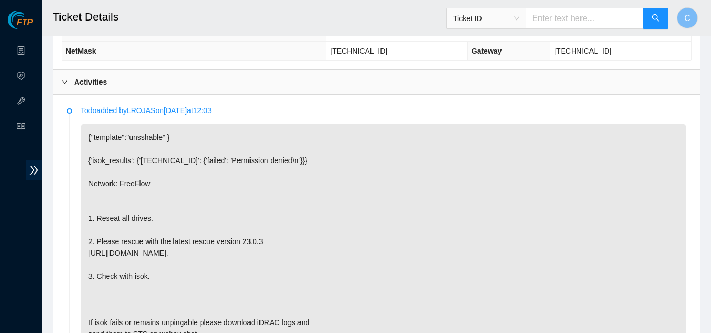
scroll to position [316, 0]
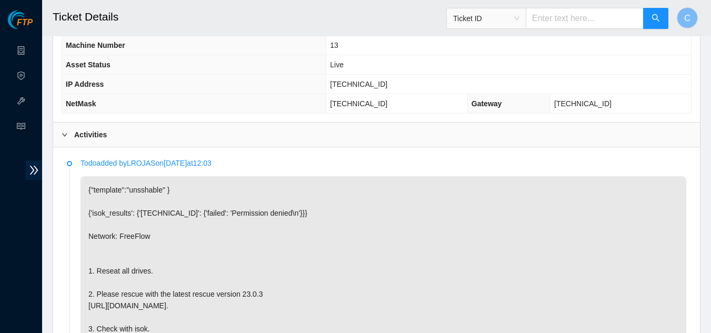
click at [113, 132] on div "Activities" at bounding box center [376, 135] width 647 height 24
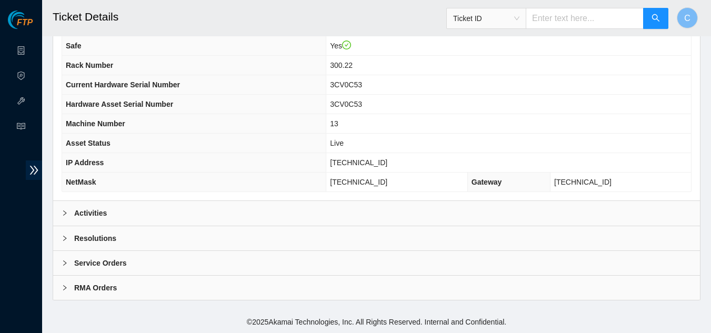
scroll to position [132, 0]
click at [96, 240] on b "Resolutions" at bounding box center [95, 239] width 42 height 12
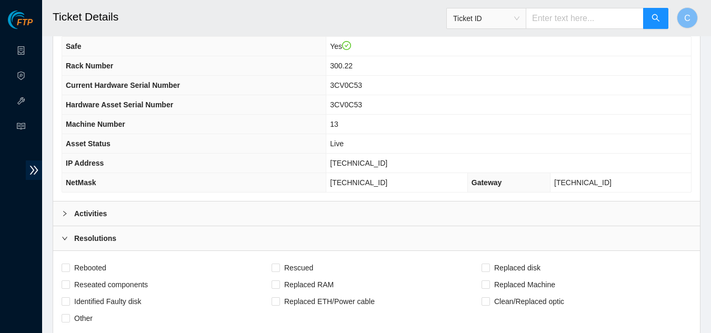
scroll to position [342, 0]
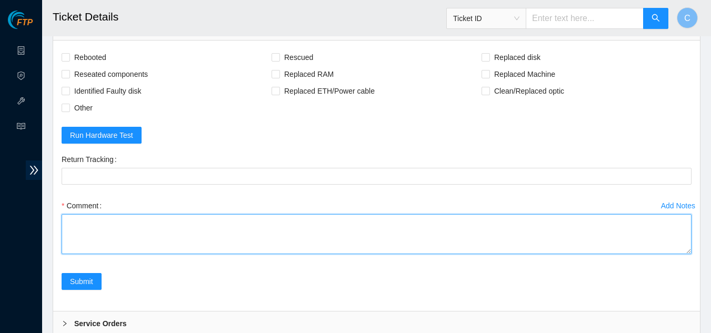
click at [153, 245] on textarea "Comment" at bounding box center [377, 234] width 630 height 40
paste textarea "Powered down server Reseated disks Rebooted Rescued and configured isok:"
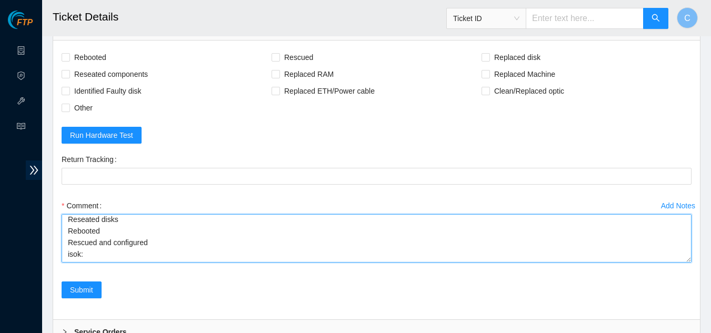
scroll to position [0, 0]
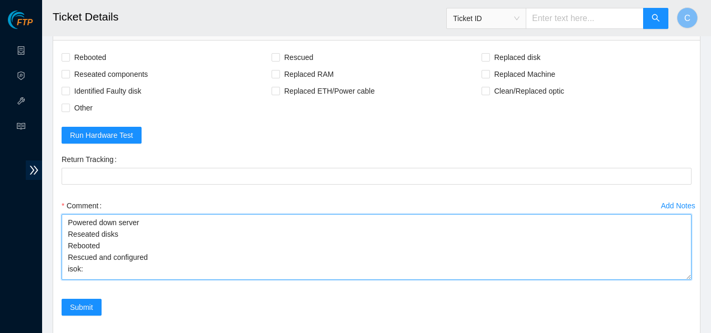
drag, startPoint x: 688, startPoint y: 251, endPoint x: 702, endPoint y: 270, distance: 24.0
click at [703, 275] on main "Ticket Details Ticket ID C Datacenters / Todos (B-3-1H831VX) / B-W-149YWMX / Da…" at bounding box center [376, 27] width 669 height 739
type textarea "Powered down server Reseated disks Rebooted Rescued and configured isok:"
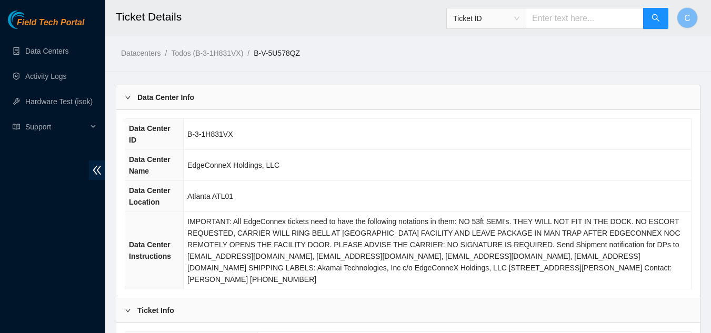
click at [161, 98] on b "Data Center Info" at bounding box center [165, 98] width 57 height 12
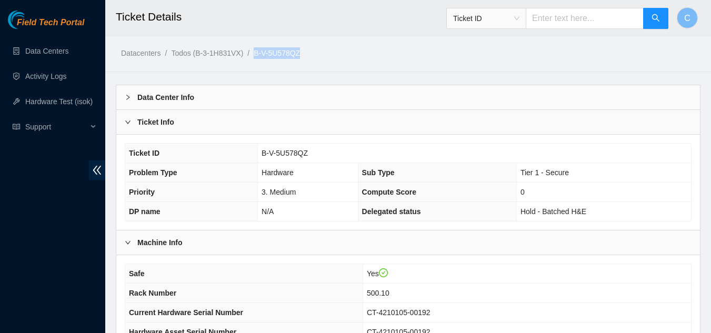
drag, startPoint x: 314, startPoint y: 51, endPoint x: 256, endPoint y: 51, distance: 57.4
click at [256, 51] on ol "Datacenters / Todos (B-3-1H831VX) / B-V-5U578QZ /" at bounding box center [340, 53] width 438 height 12
copy link "B-V-5U578QZ"
